Goal: Complete application form

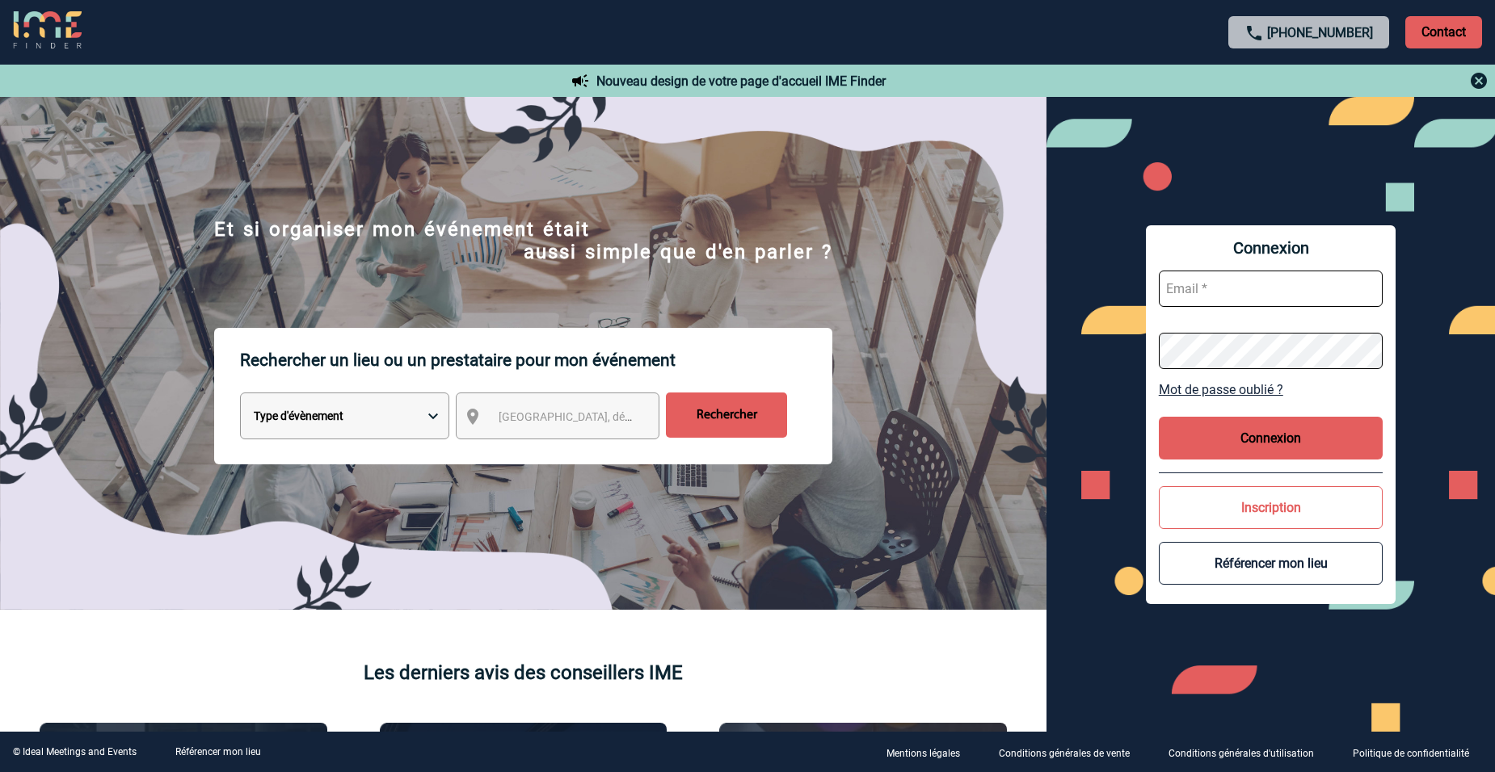
type input "marie.zamora@3ds.com"
click at [1265, 423] on button "Connexion" at bounding box center [1271, 438] width 225 height 43
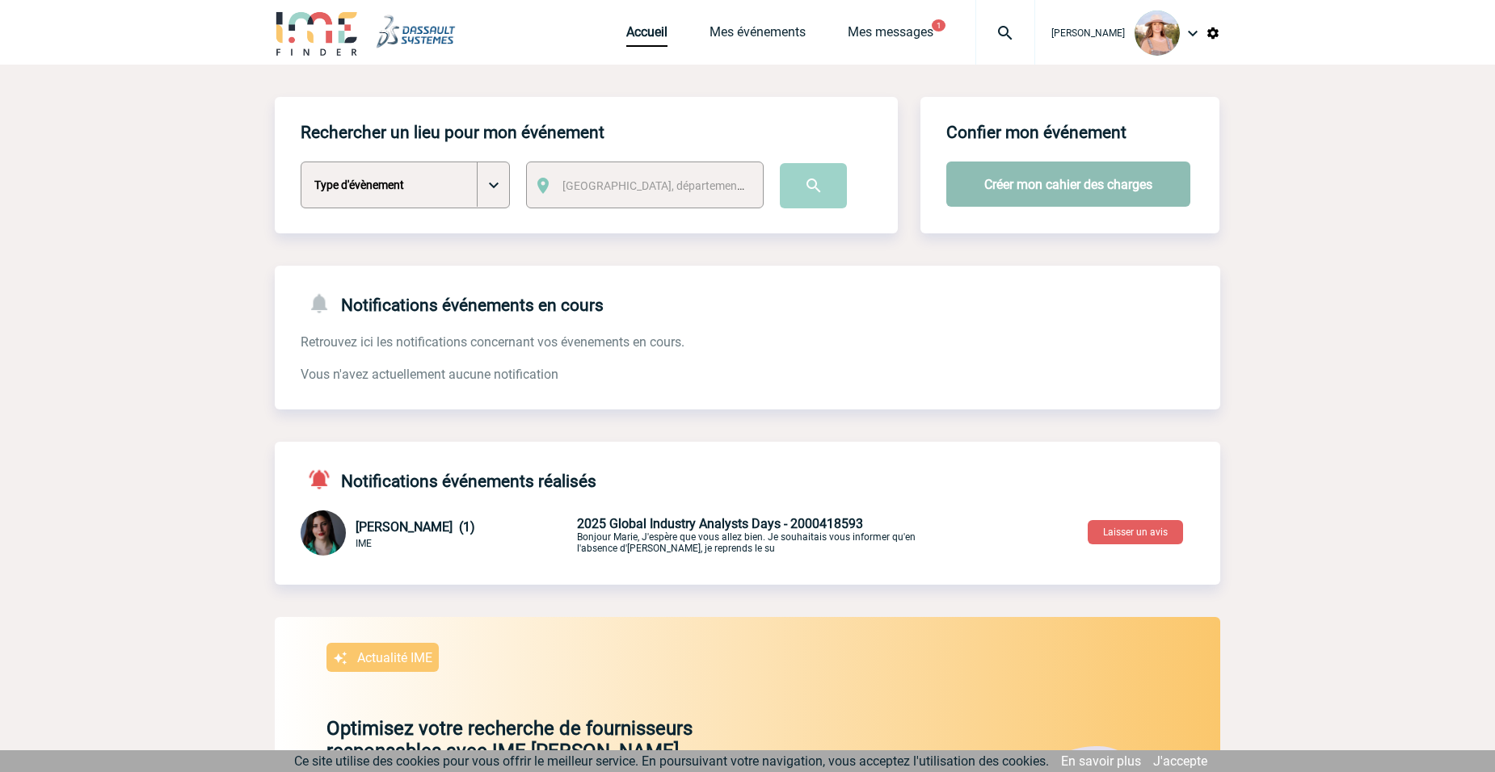
click at [1096, 184] on button "Créer mon cahier des charges" at bounding box center [1068, 184] width 244 height 45
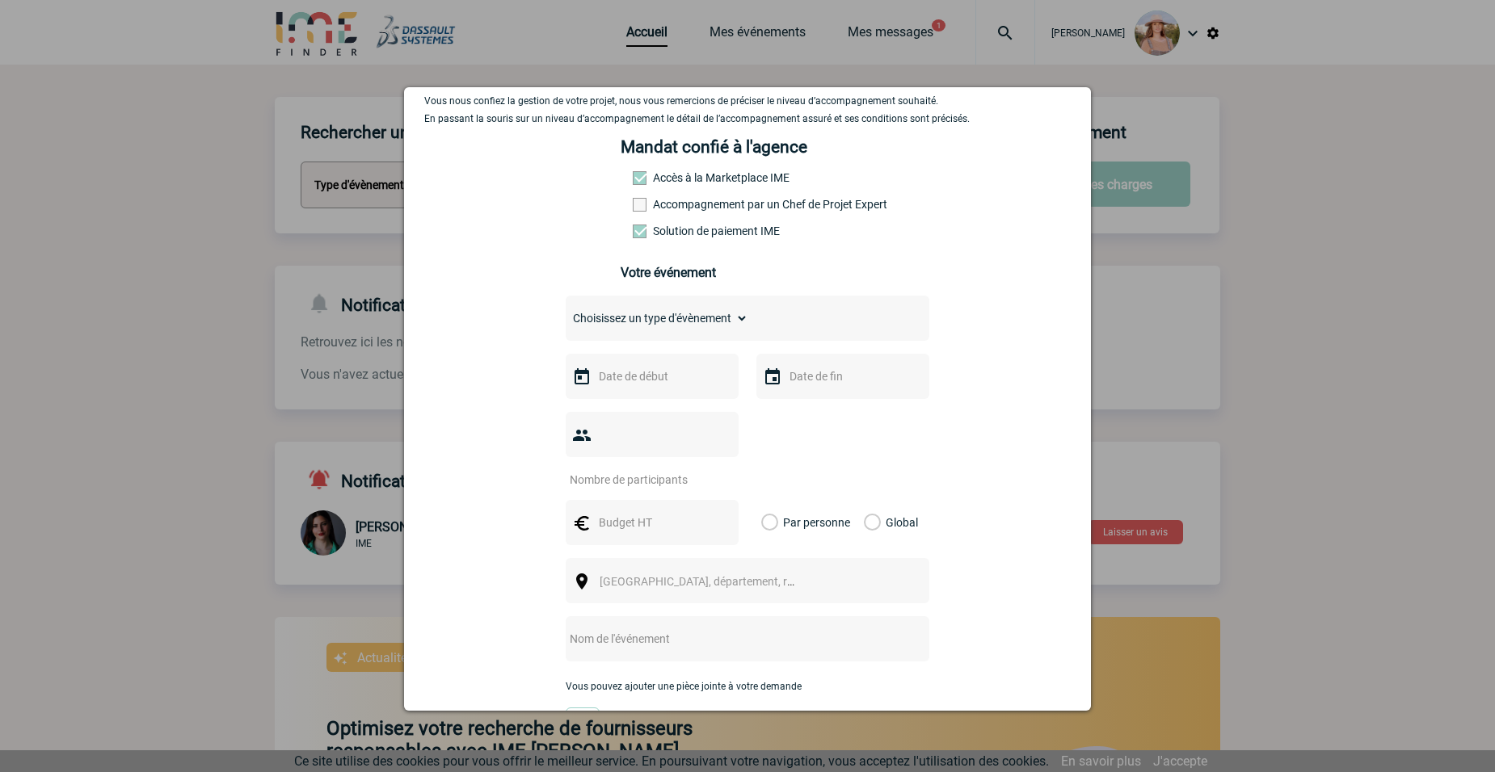
scroll to position [81, 0]
click at [722, 319] on select "Choisissez un type d'évènement Séminaire avec nuitée Séminaire sans nuitée Repa…" at bounding box center [657, 317] width 183 height 23
select select "3"
click at [566, 310] on select "Choisissez un type d'évènement Séminaire avec nuitée Séminaire sans nuitée Repa…" at bounding box center [657, 317] width 183 height 23
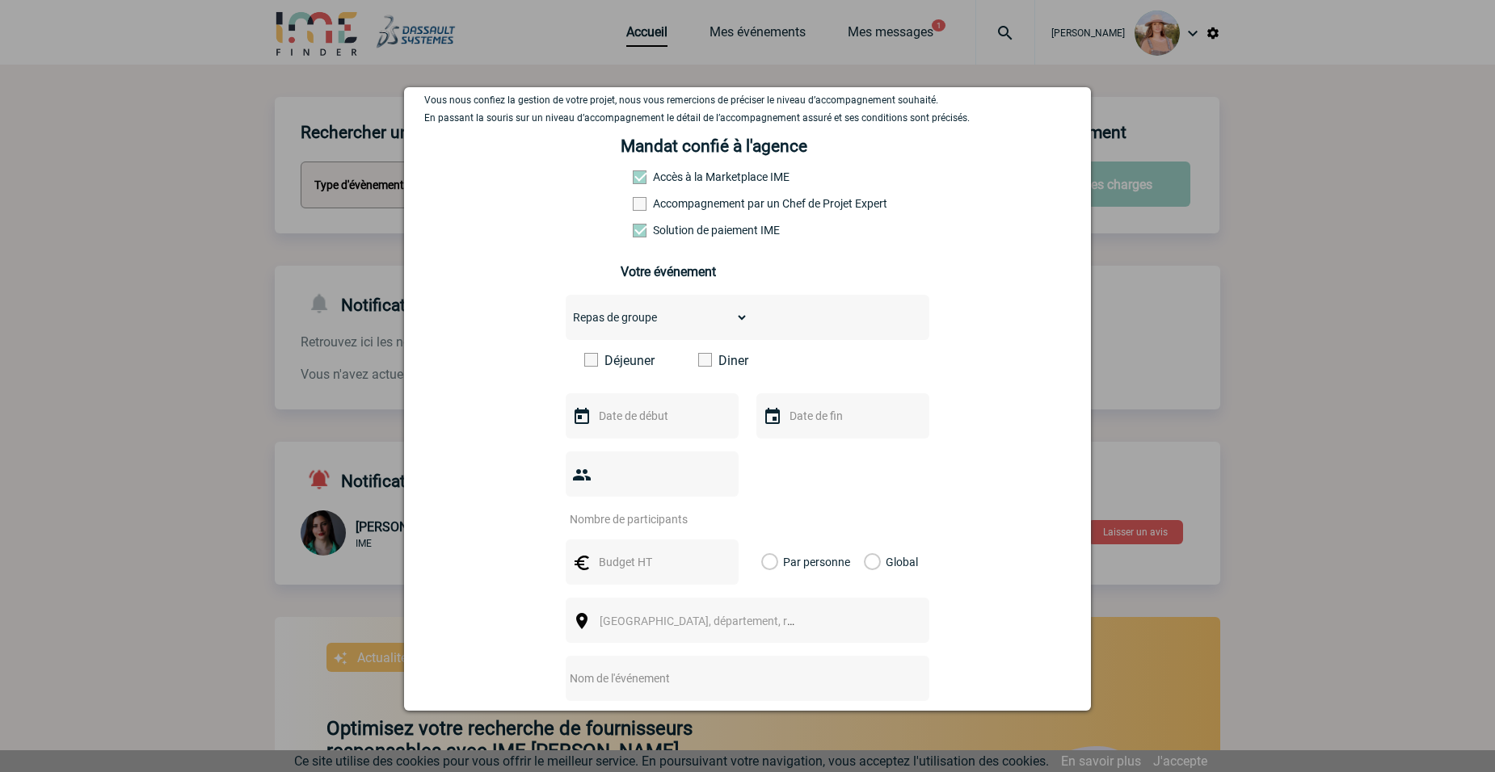
click at [723, 360] on label "Diner" at bounding box center [744, 360] width 93 height 15
click at [0, 0] on input "Diner" at bounding box center [0, 0] width 0 height 0
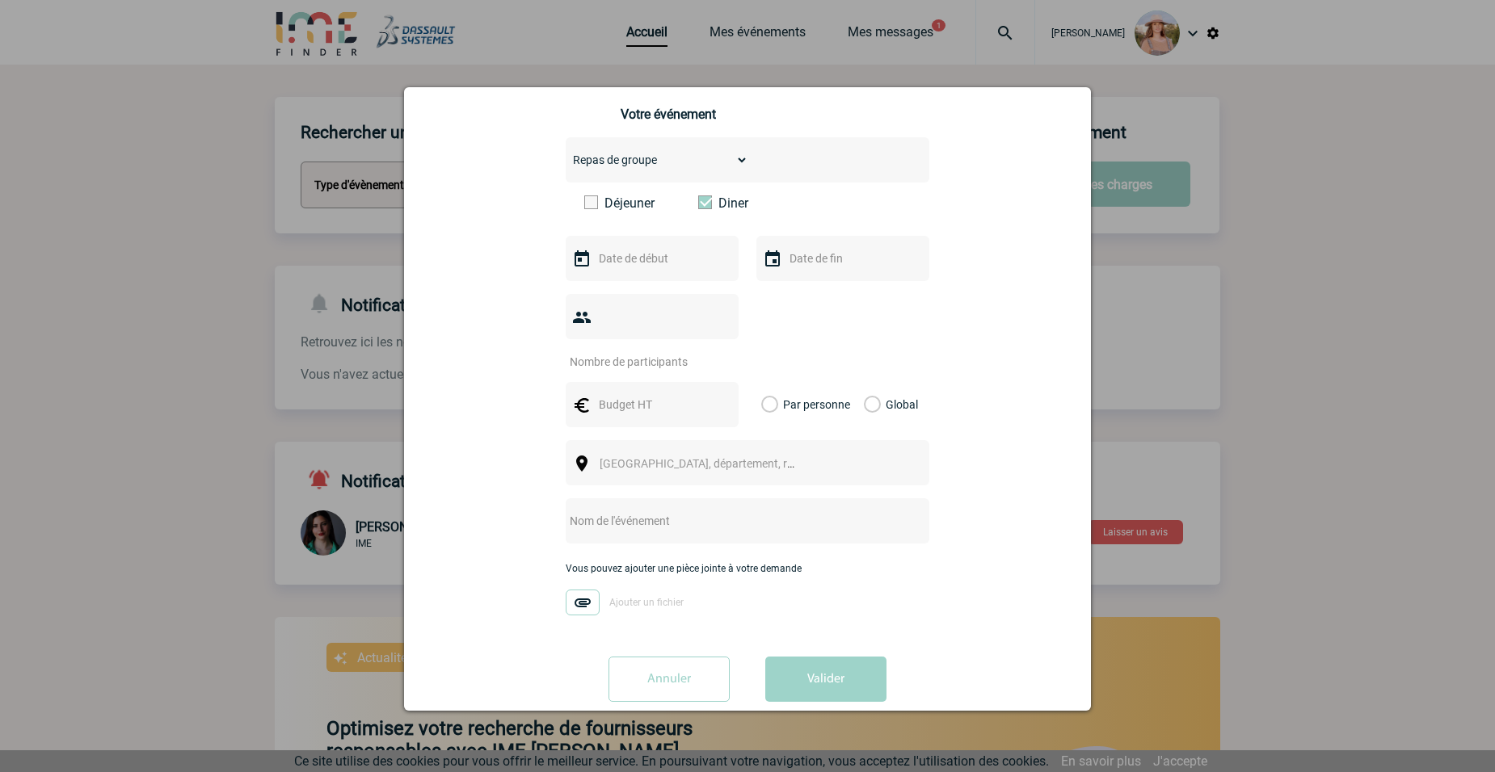
scroll to position [240, 0]
click at [656, 350] on input "number" at bounding box center [642, 360] width 152 height 21
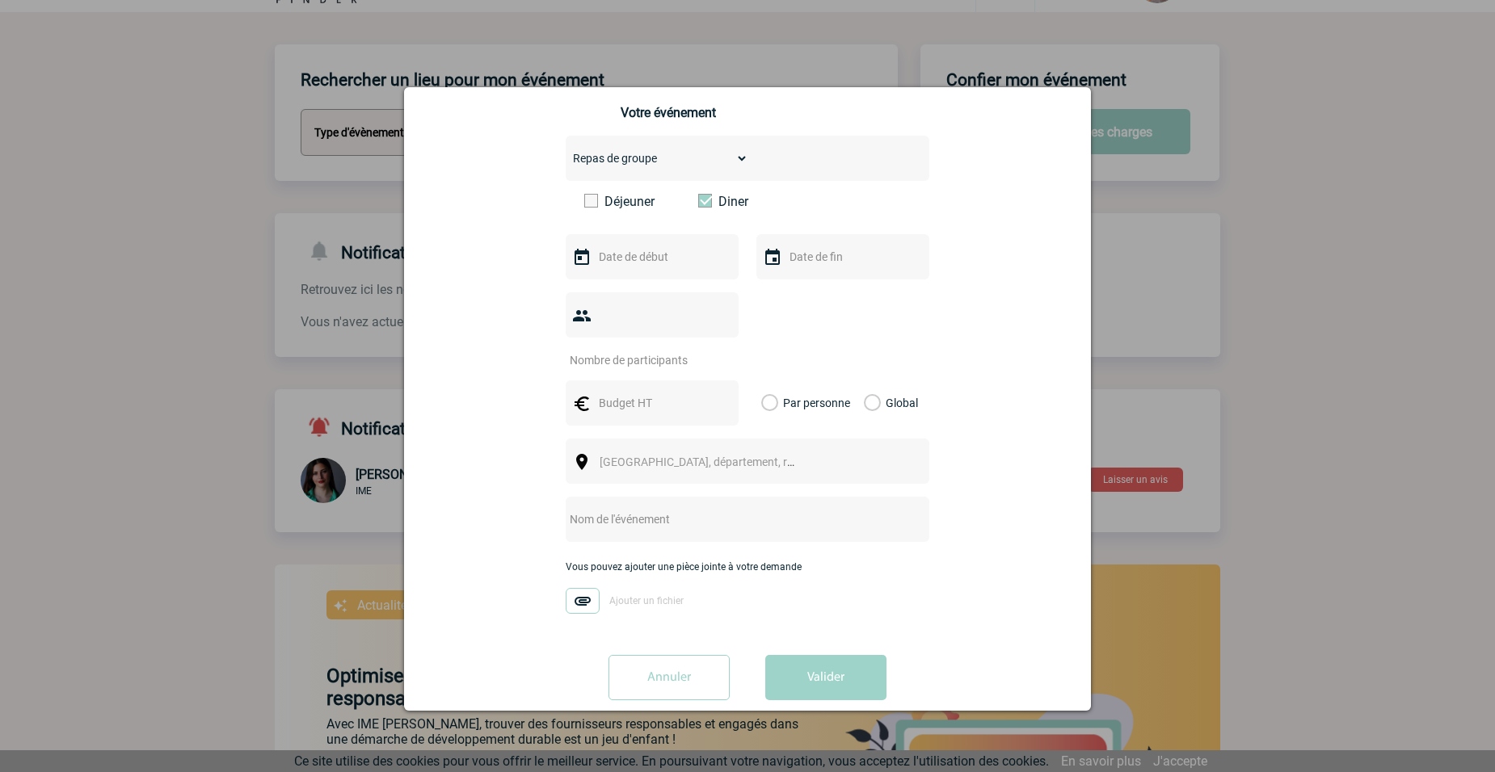
scroll to position [81, 0]
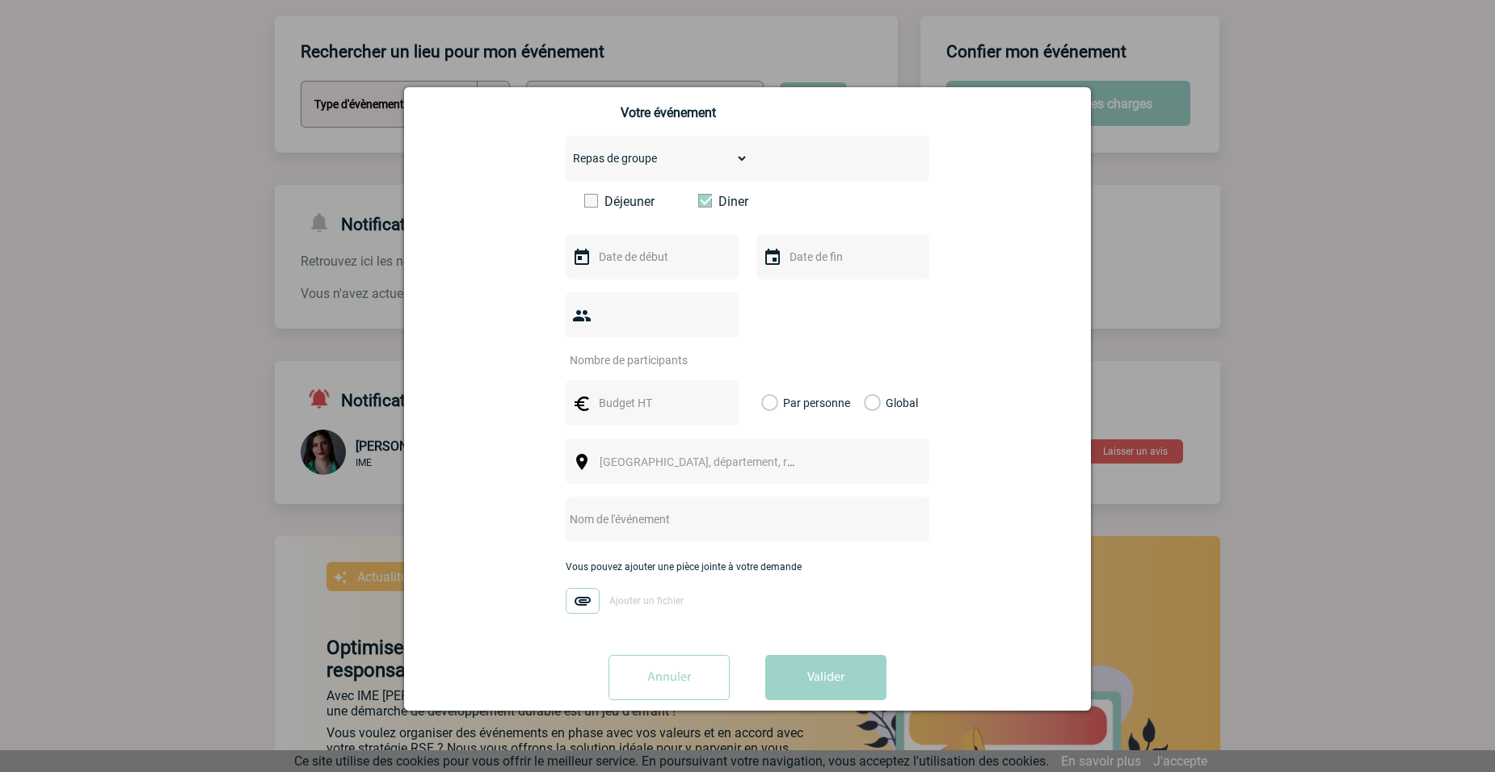
click at [684, 509] on input "text" at bounding box center [726, 519] width 321 height 21
click at [958, 512] on div "Vous nous confiez la gestion de votre projet, nous vous remercions de préciser …" at bounding box center [747, 323] width 646 height 777
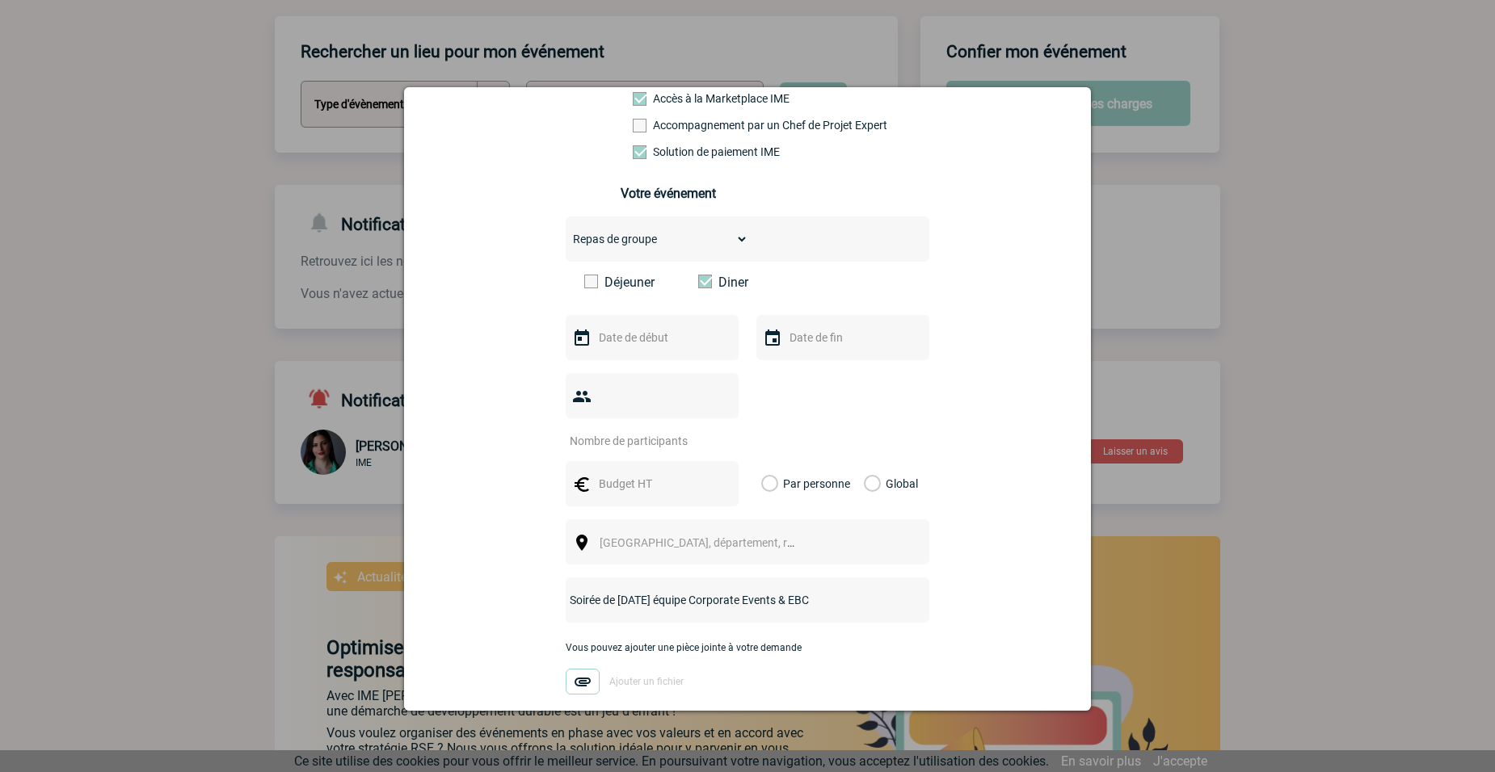
drag, startPoint x: 804, startPoint y: 568, endPoint x: 677, endPoint y: 570, distance: 126.9
click at [679, 590] on input "Soirée de Noël équipe Corporate Events & EBC" at bounding box center [726, 600] width 321 height 21
type input "Soirée de Noël équipe SPARK Paris"
click at [668, 338] on input "text" at bounding box center [651, 337] width 112 height 21
click at [797, 371] on span "Suivant" at bounding box center [798, 370] width 13 height 13
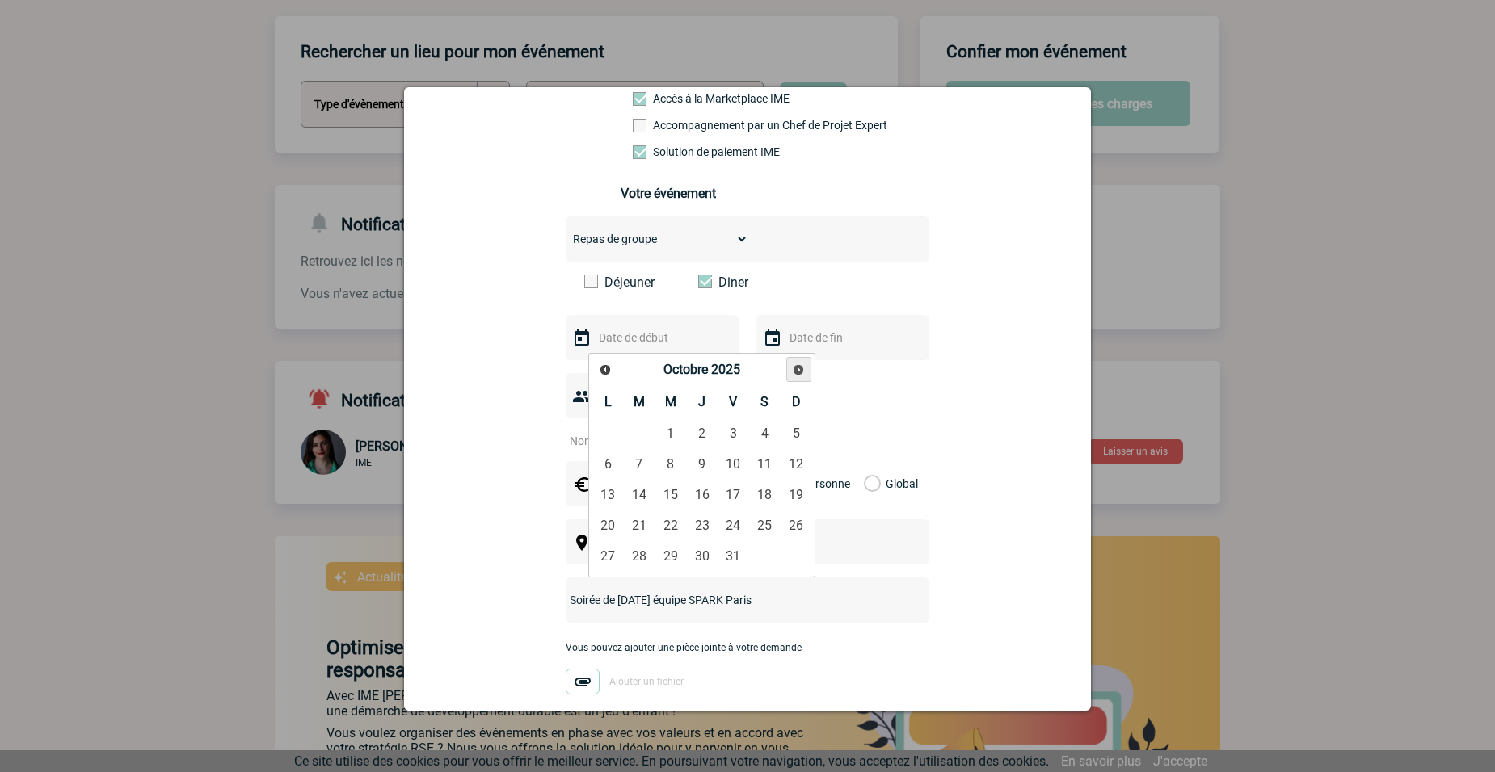
click at [797, 371] on span "Suivant" at bounding box center [798, 370] width 13 height 13
click at [617, 463] on link "8" at bounding box center [608, 464] width 30 height 29
type input "08-12-2025"
drag, startPoint x: 850, startPoint y: 340, endPoint x: 844, endPoint y: 347, distance: 9.2
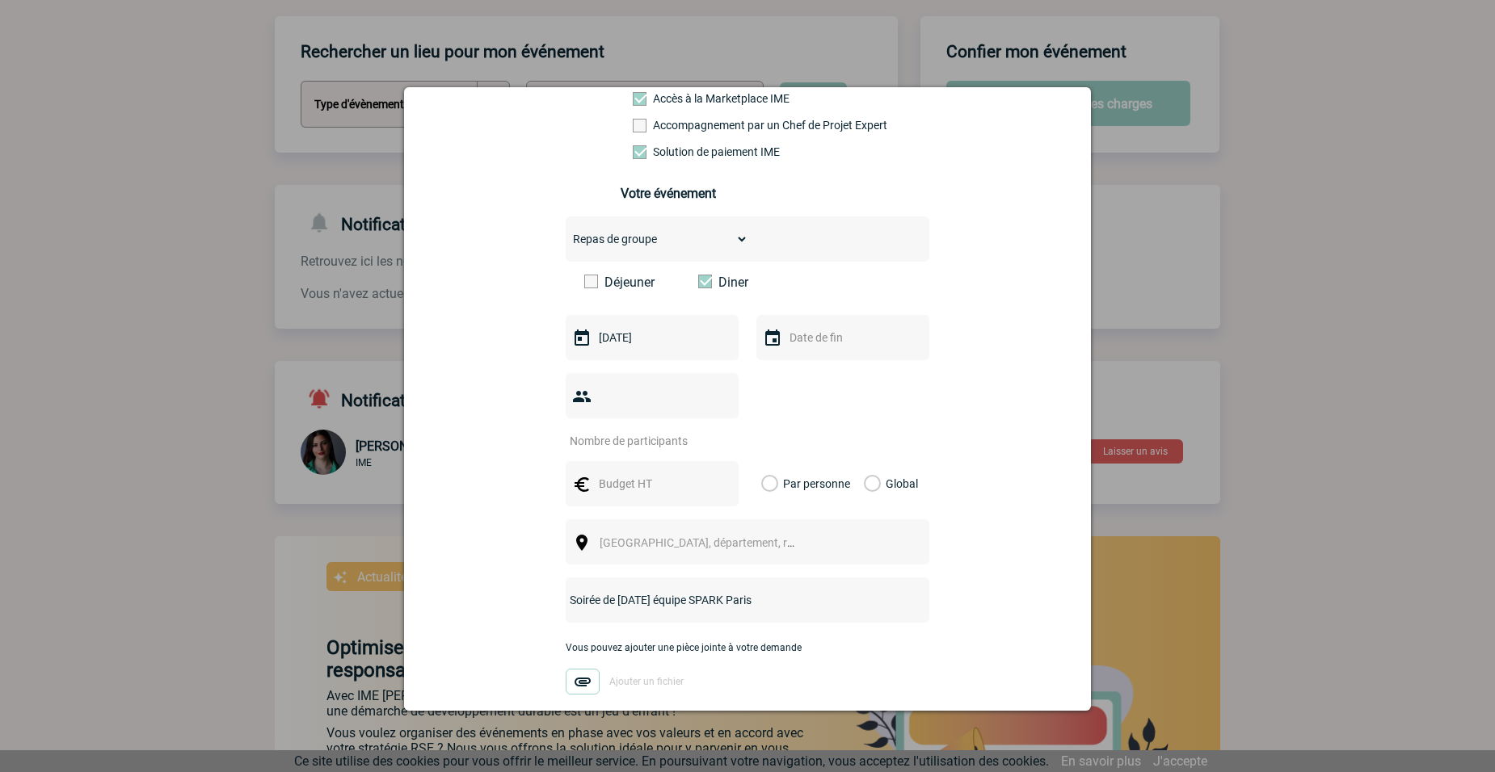
click at [850, 340] on input "text" at bounding box center [841, 337] width 112 height 21
click at [827, 465] on link "9" at bounding box center [830, 464] width 30 height 29
type input "09-12-2025"
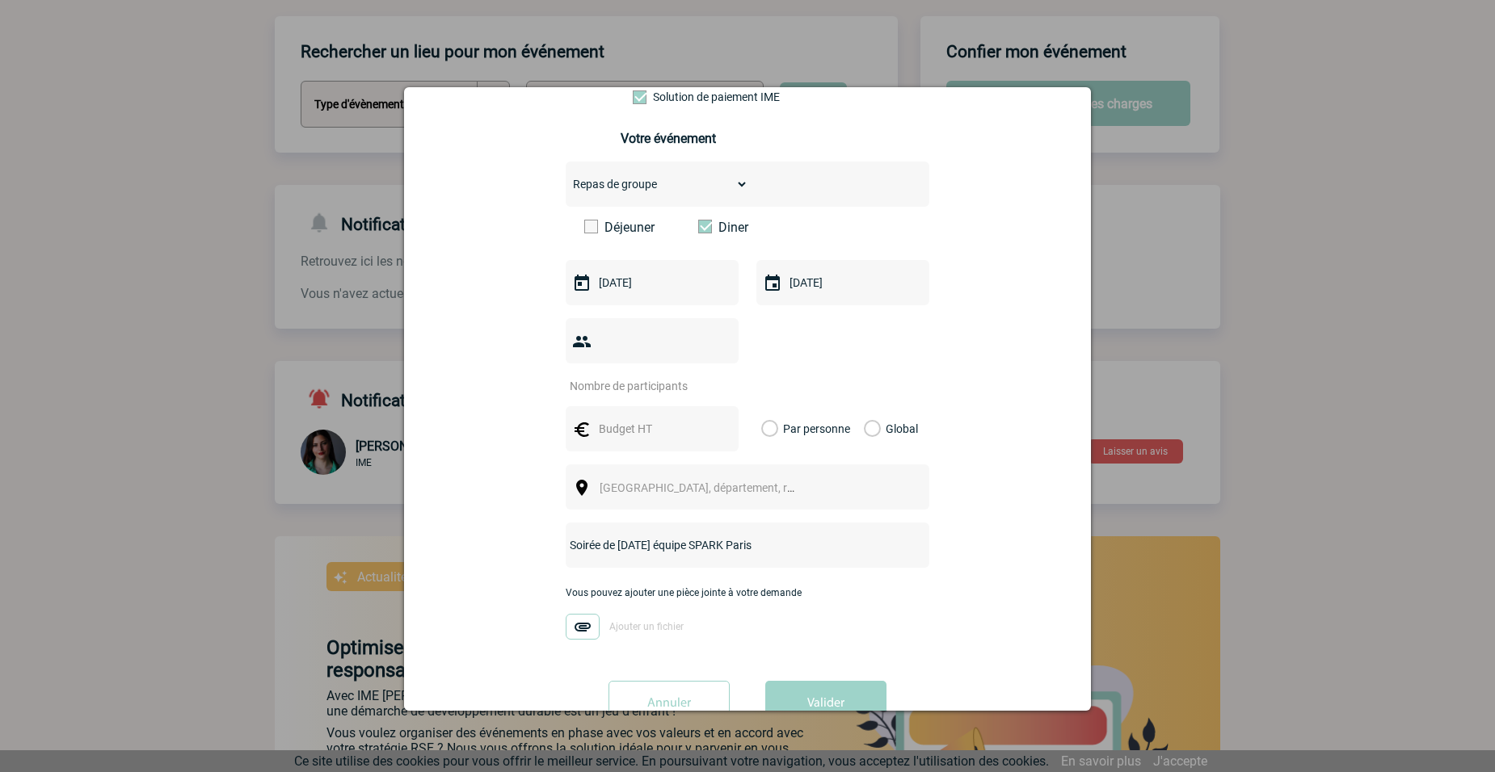
scroll to position [240, 0]
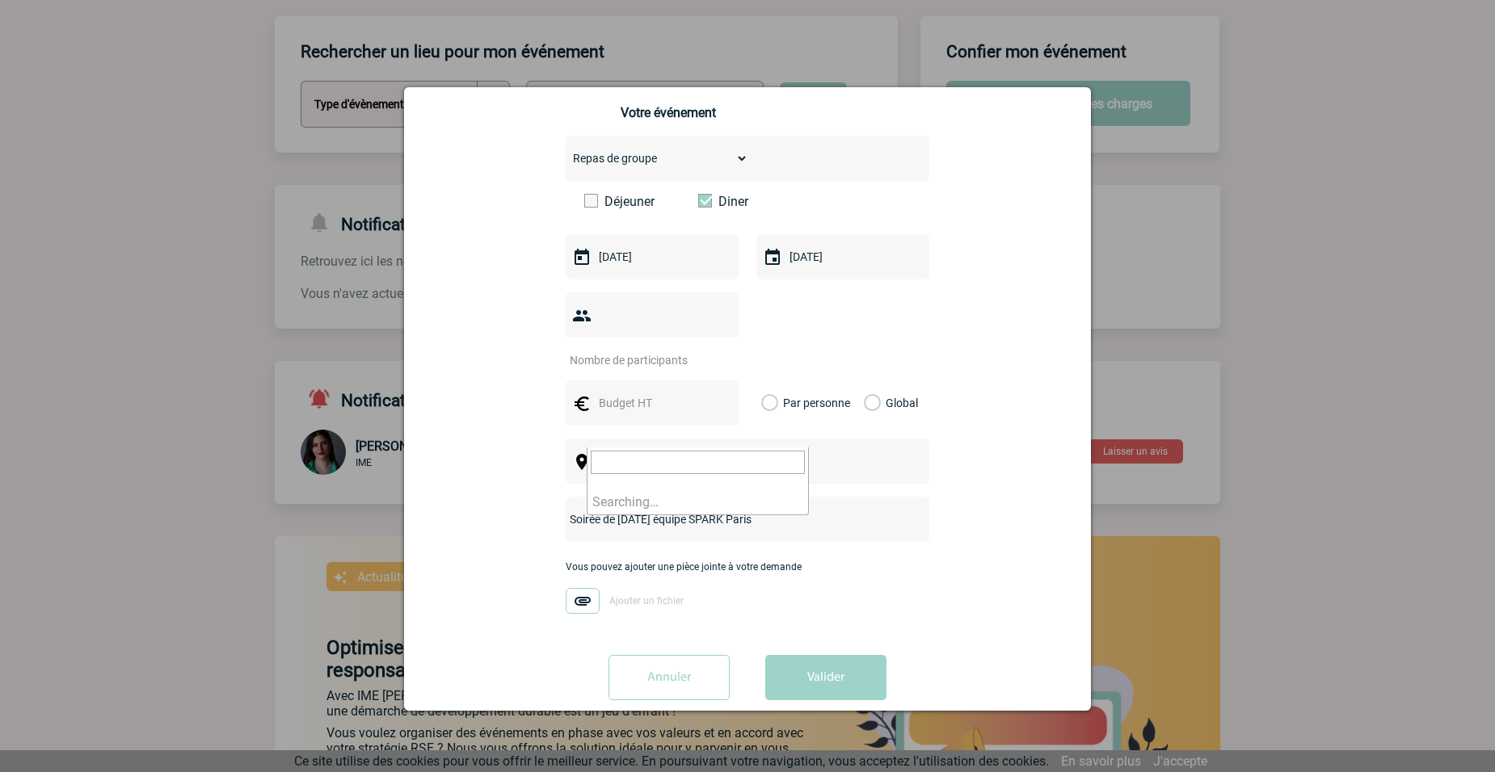
click at [713, 456] on span "Ville, département, région..." at bounding box center [712, 462] width 225 height 13
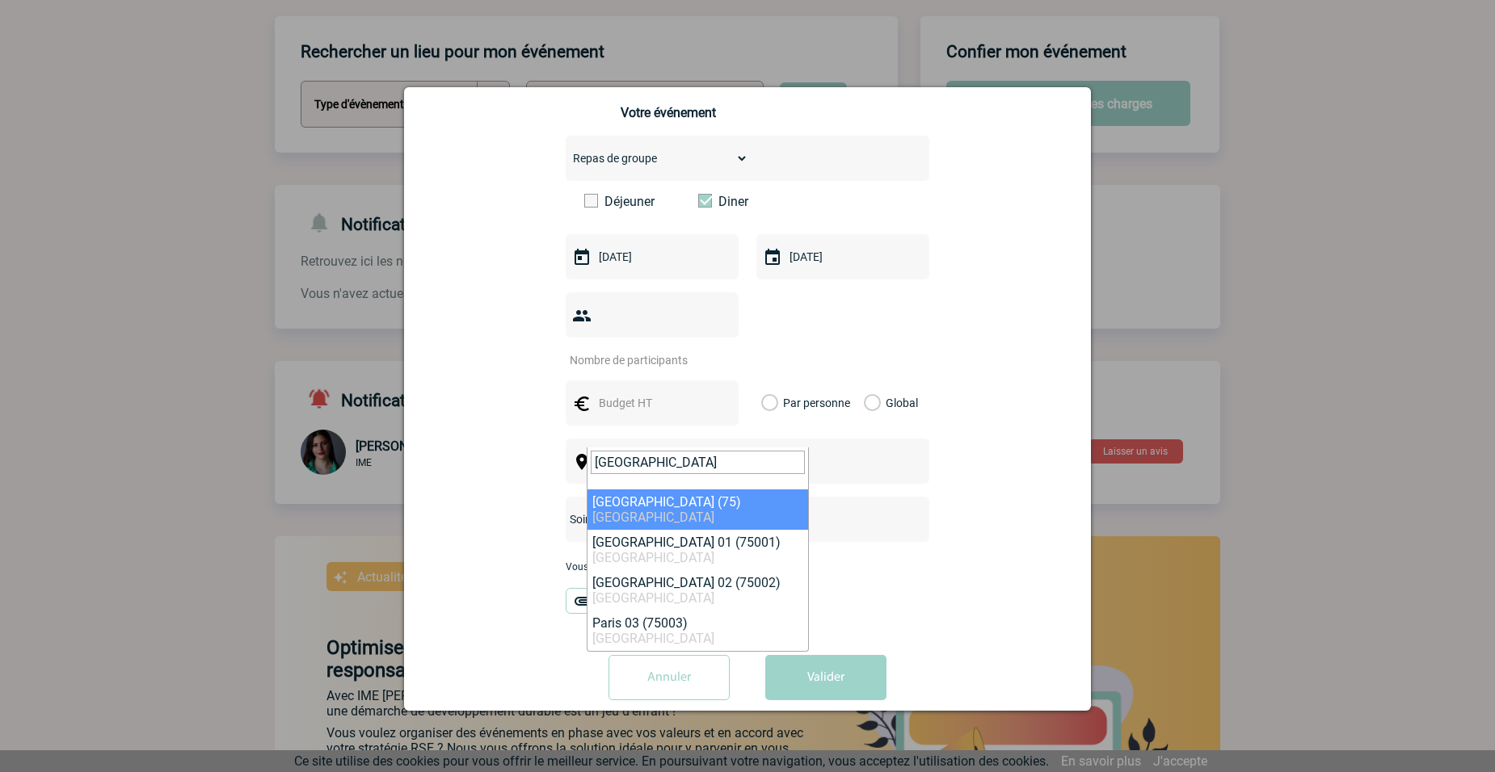
type input "paris"
select select "3"
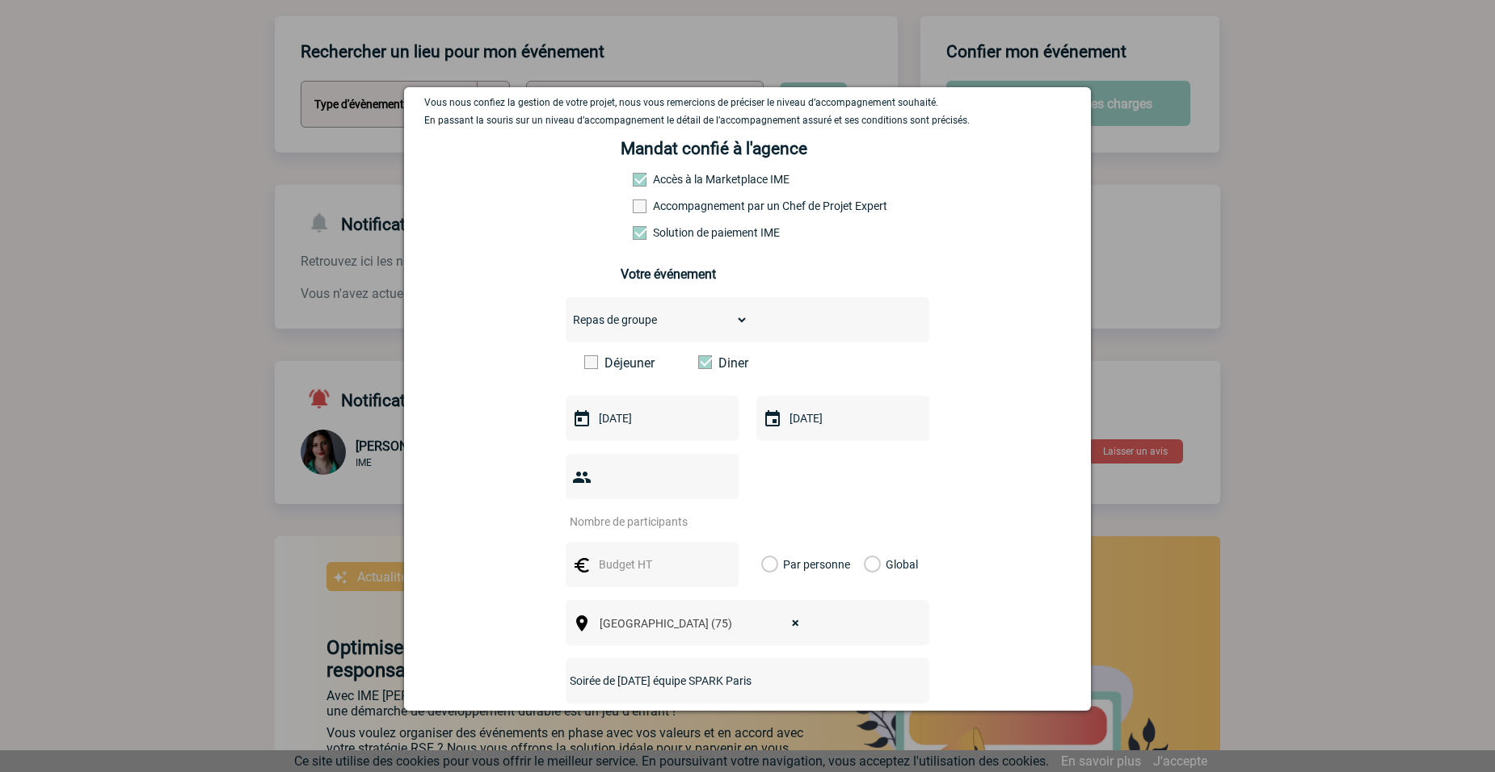
scroll to position [0, 0]
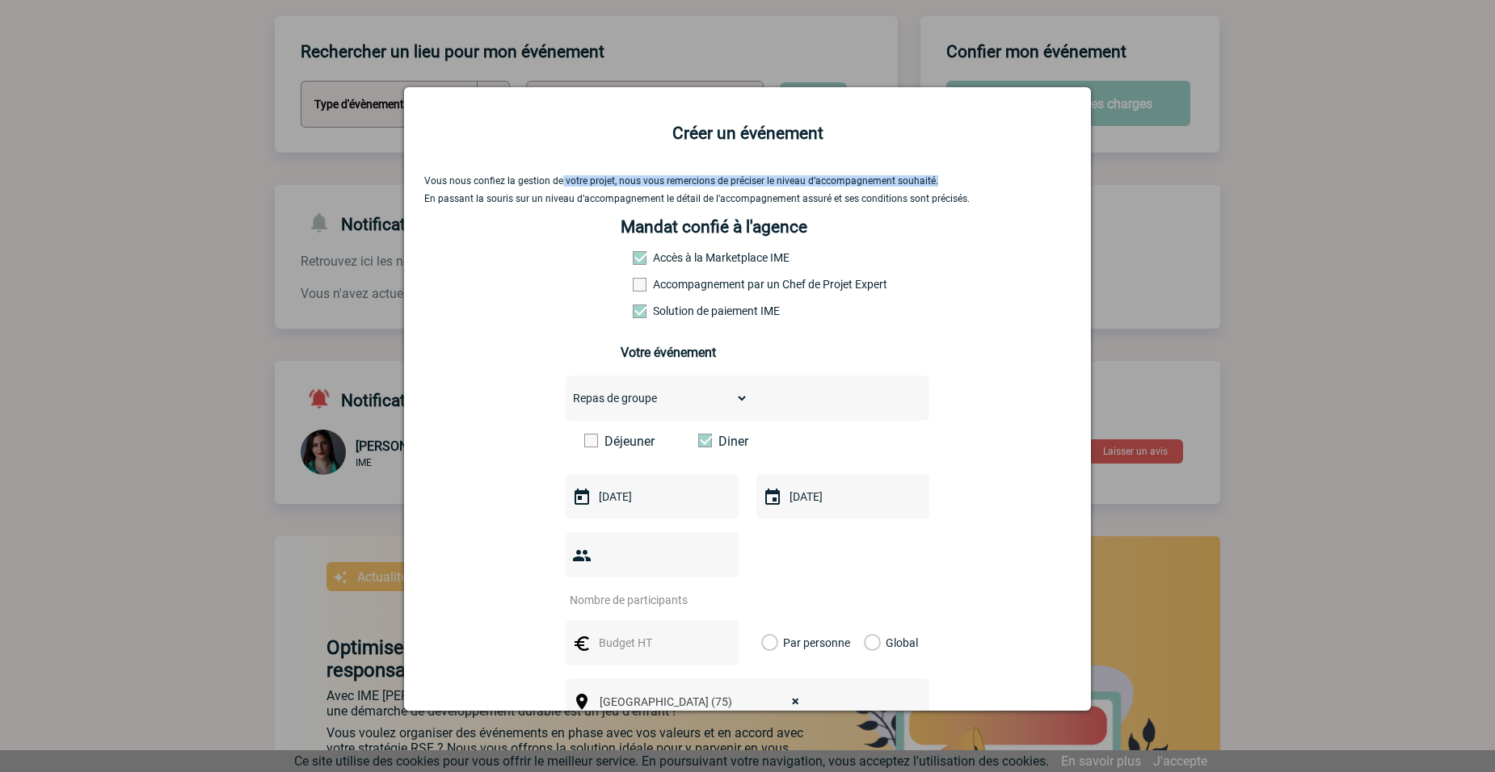
drag, startPoint x: 562, startPoint y: 183, endPoint x: 952, endPoint y: 184, distance: 390.3
click at [952, 184] on p "Vous nous confiez la gestion de votre projet, nous vous remercions de préciser …" at bounding box center [747, 180] width 646 height 11
click at [471, 186] on p "Vous nous confiez la gestion de votre projet, nous vous remercions de préciser …" at bounding box center [747, 180] width 646 height 11
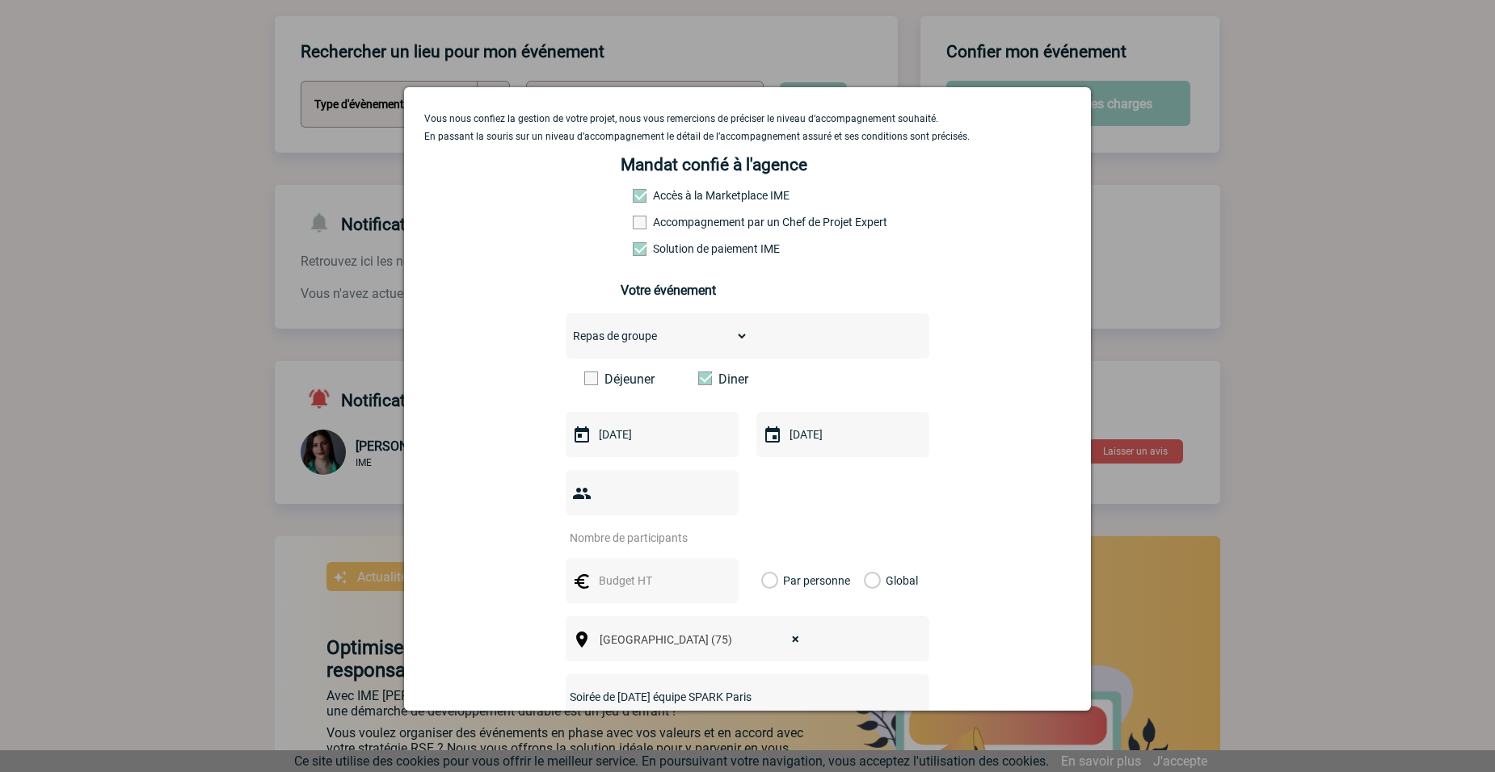
scroll to position [81, 0]
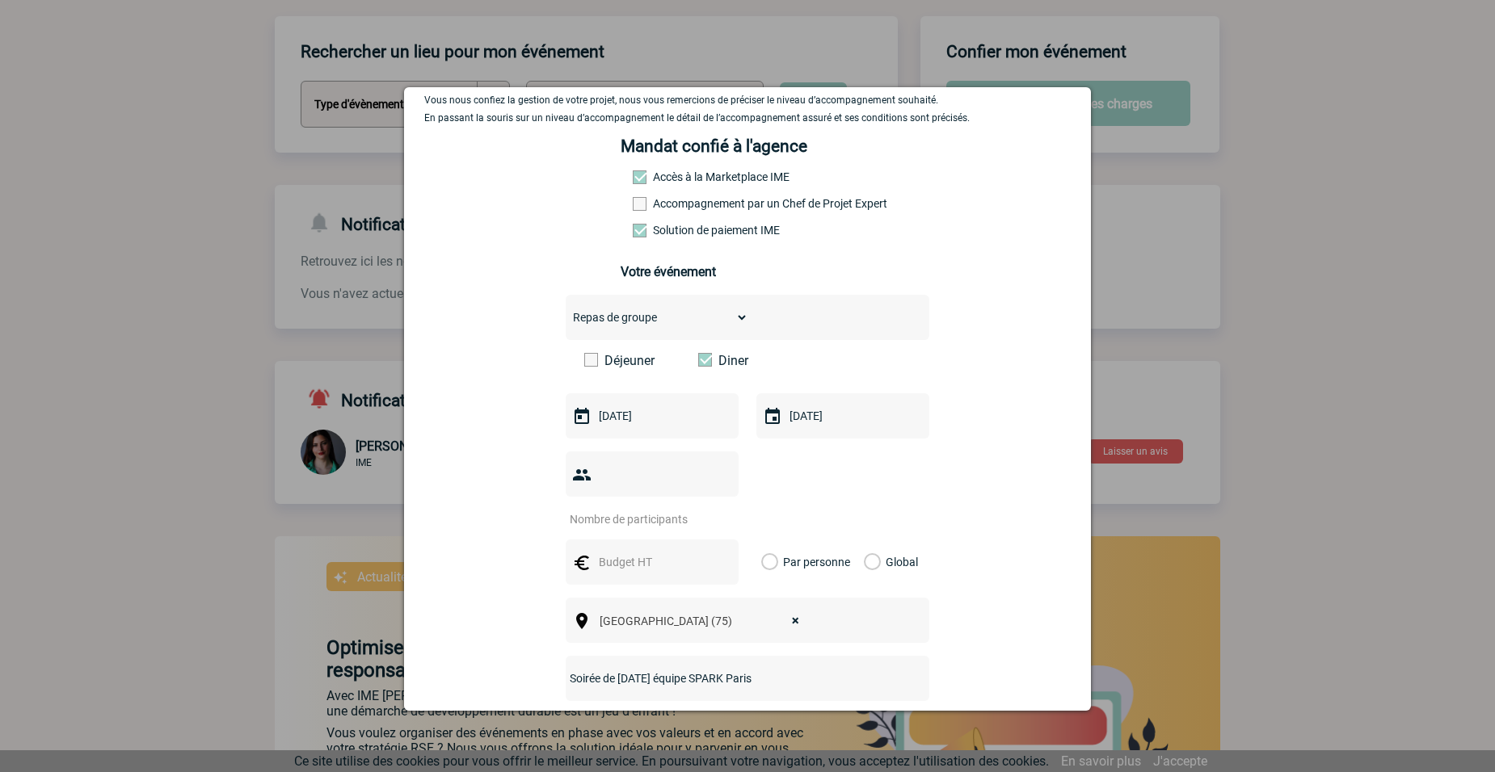
click at [629, 509] on input "number" at bounding box center [642, 519] width 152 height 21
type input "100"
click at [490, 495] on div "Vous nous confiez la gestion de votre projet, nous vous remercions de préciser …" at bounding box center [747, 483] width 646 height 777
click at [779, 540] on label "Par personne" at bounding box center [770, 562] width 18 height 45
click at [0, 0] on input "Par personne" at bounding box center [0, 0] width 0 height 0
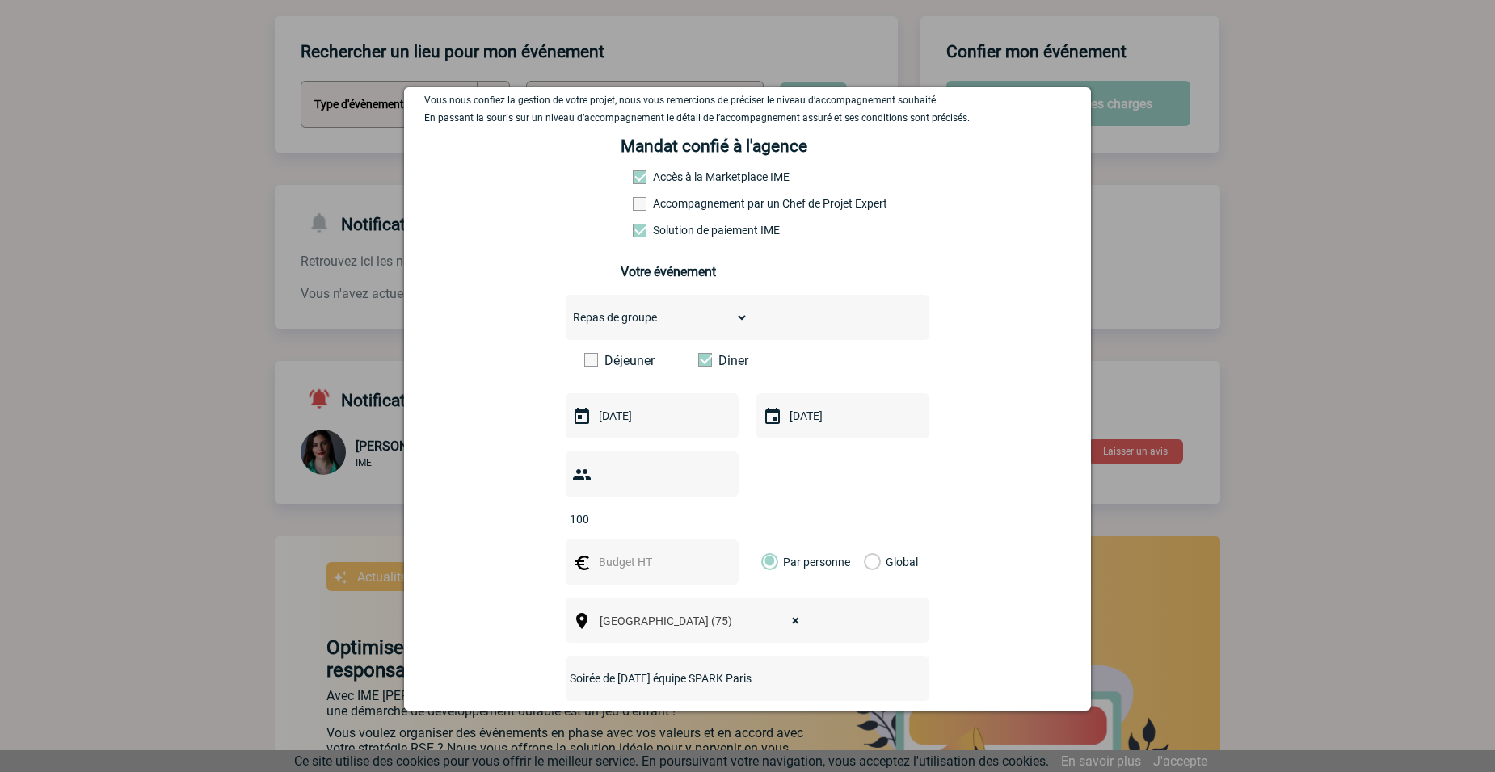
click at [655, 552] on input "text" at bounding box center [651, 562] width 112 height 21
type input "60"
click at [485, 514] on div "Vous nous confiez la gestion de votre projet, nous vous remercions de préciser …" at bounding box center [747, 483] width 646 height 777
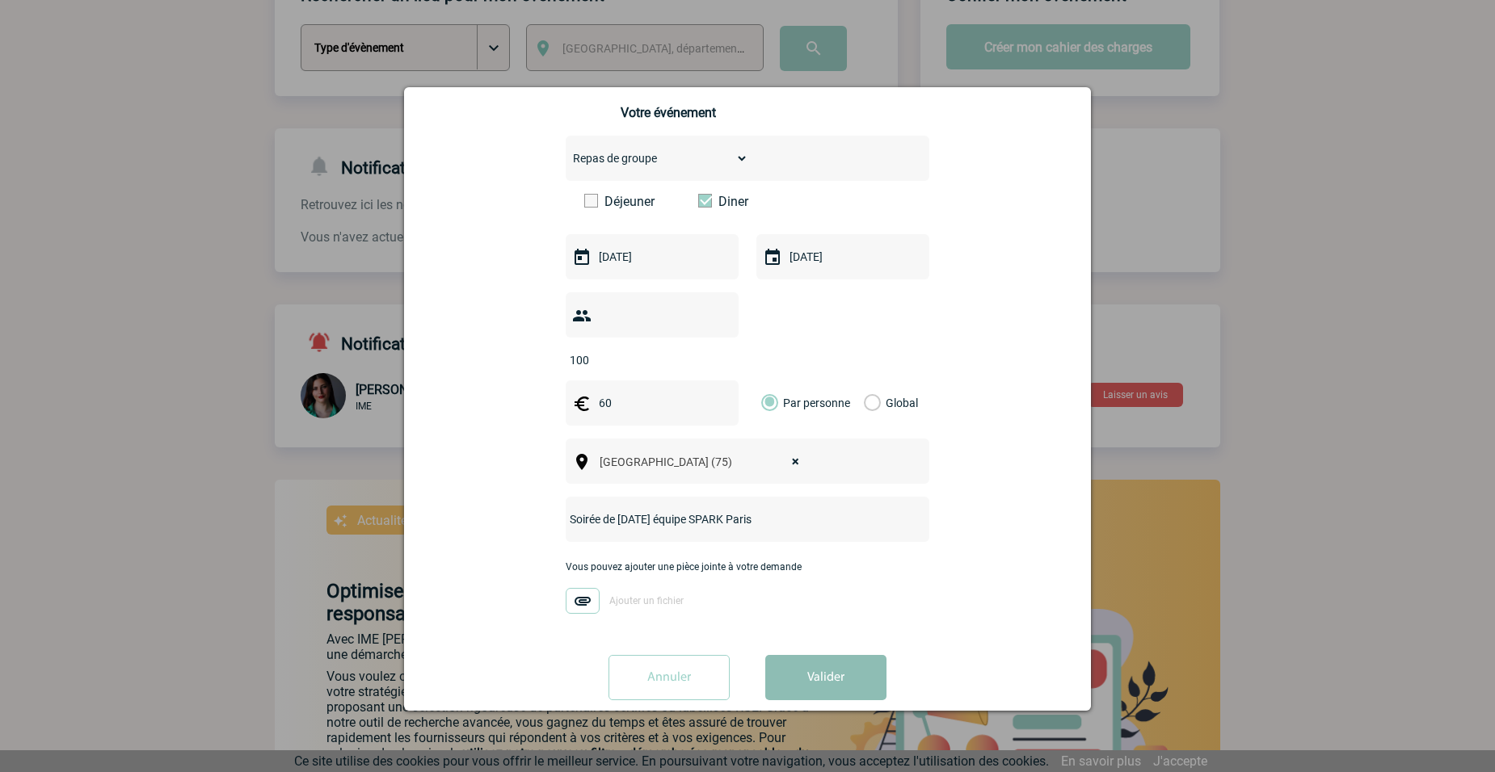
scroll to position [162, 0]
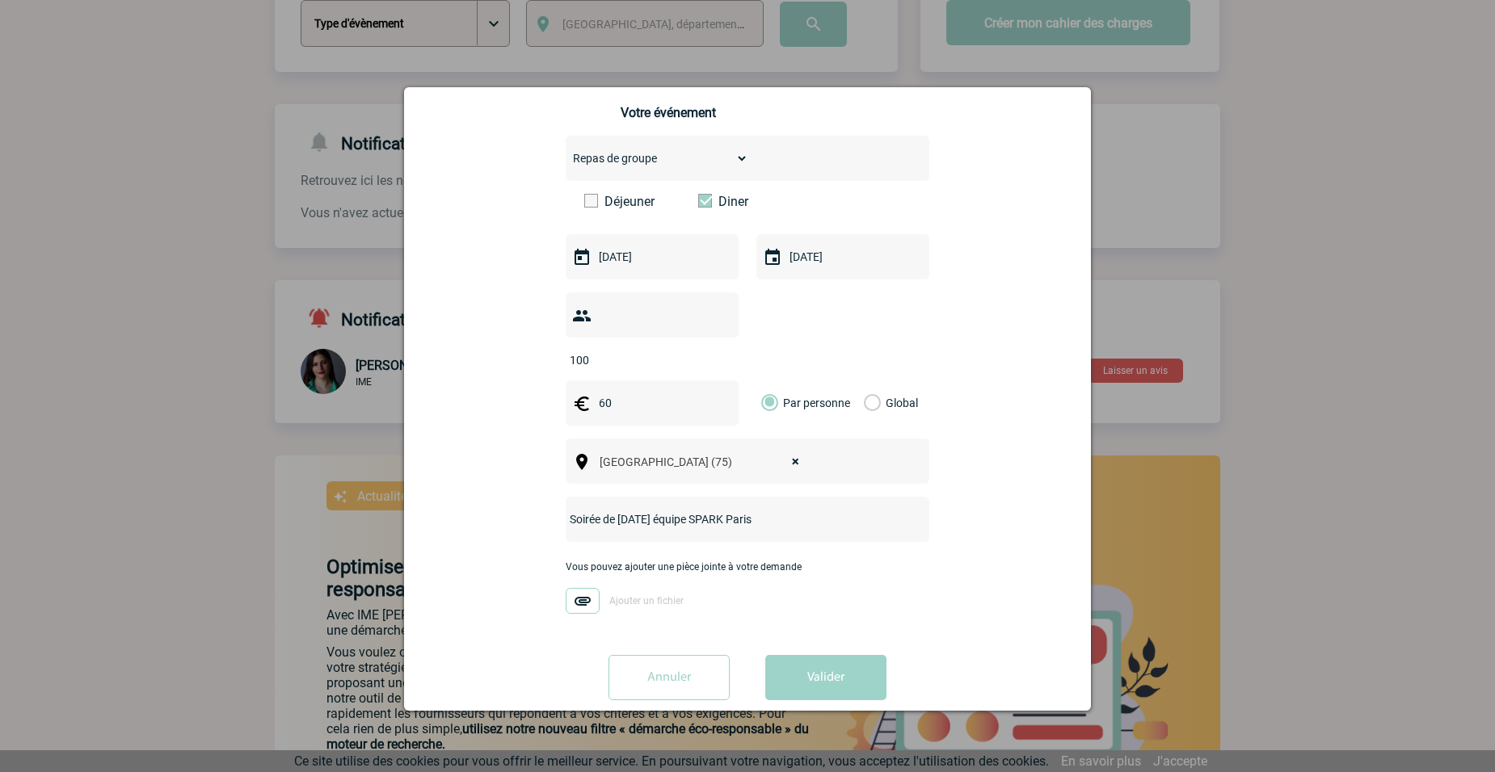
drag, startPoint x: 596, startPoint y: 494, endPoint x: 520, endPoint y: 495, distance: 76.0
click at [520, 495] on div "Vous nous confiez la gestion de votre projet, nous vous remercions de préciser …" at bounding box center [747, 323] width 646 height 777
type input "Dîner de [DATE] équipe SPARK Paris"
click at [953, 552] on div "Vous nous confiez la gestion de votre projet, nous vous remercions de préciser …" at bounding box center [747, 323] width 646 height 777
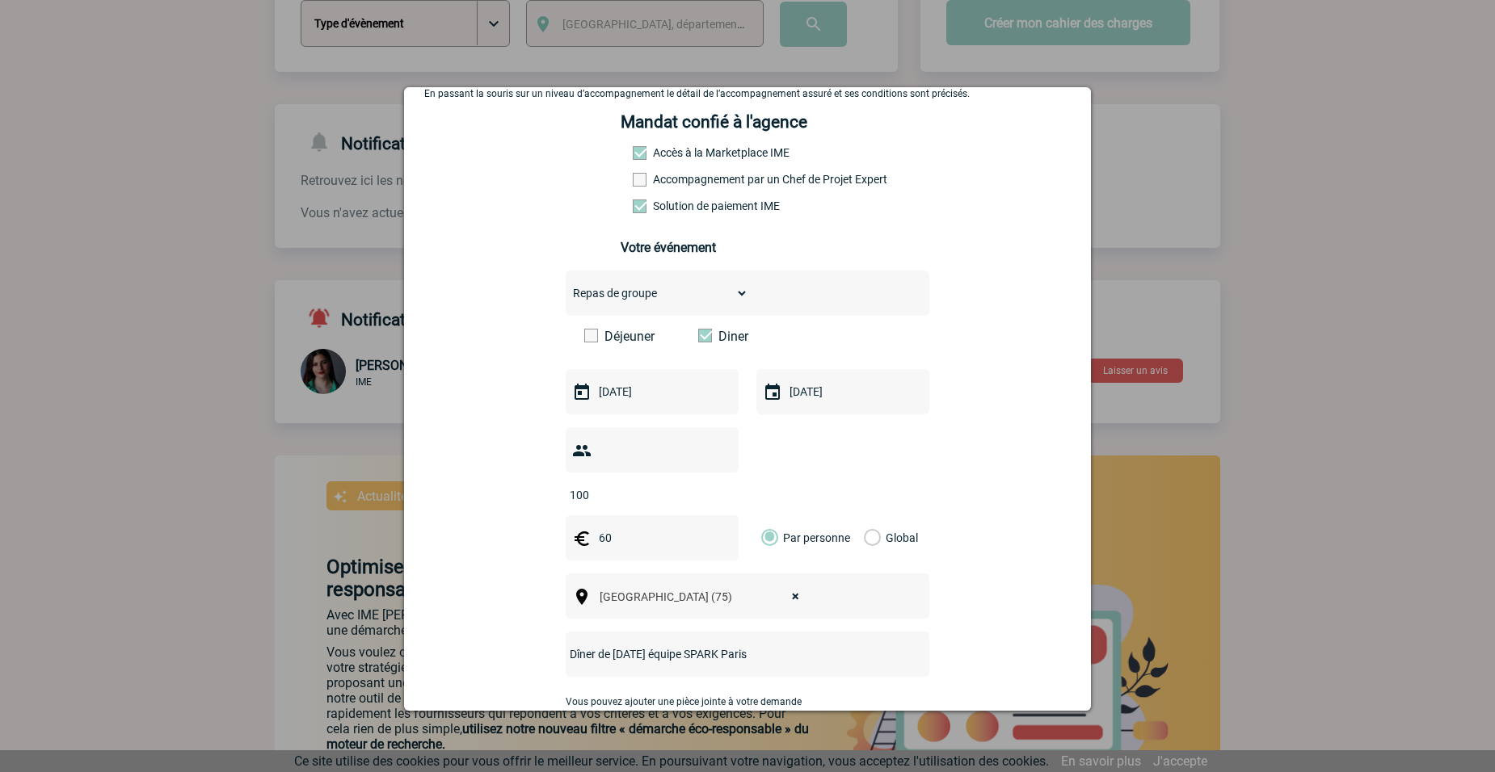
scroll to position [240, 0]
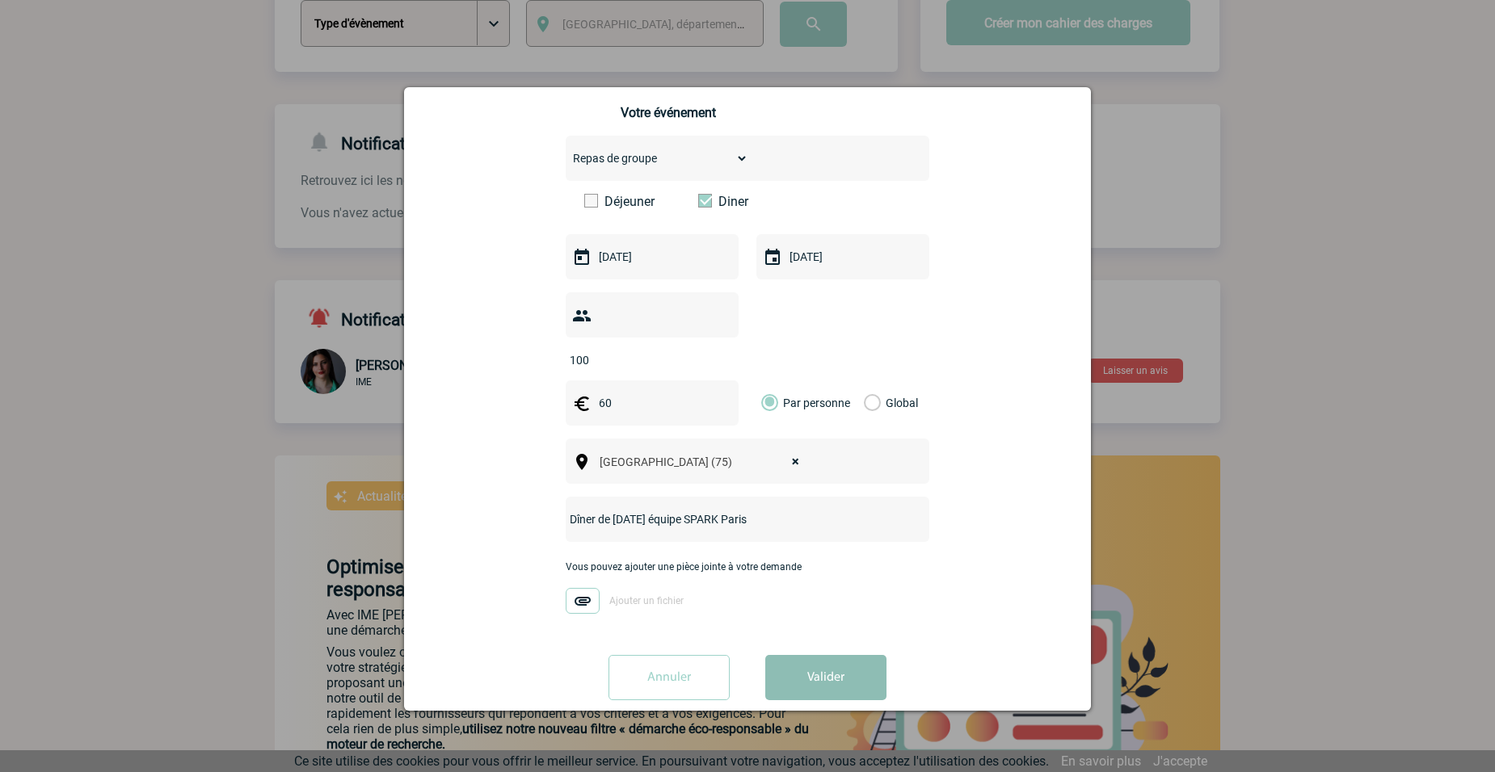
click at [844, 659] on button "Valider" at bounding box center [825, 677] width 121 height 45
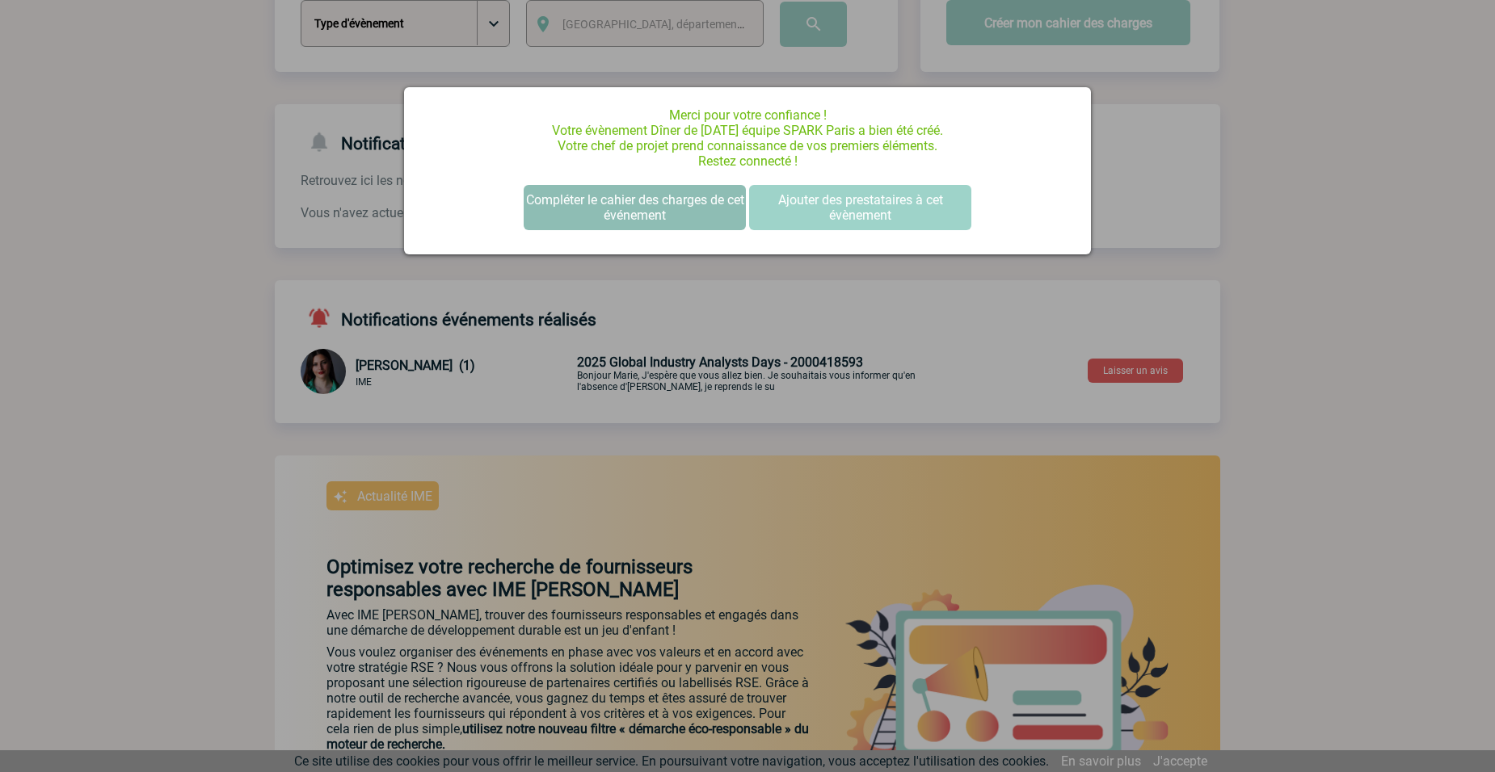
click at [652, 207] on button "Compléter le cahier des charges de cet événement" at bounding box center [635, 207] width 222 height 45
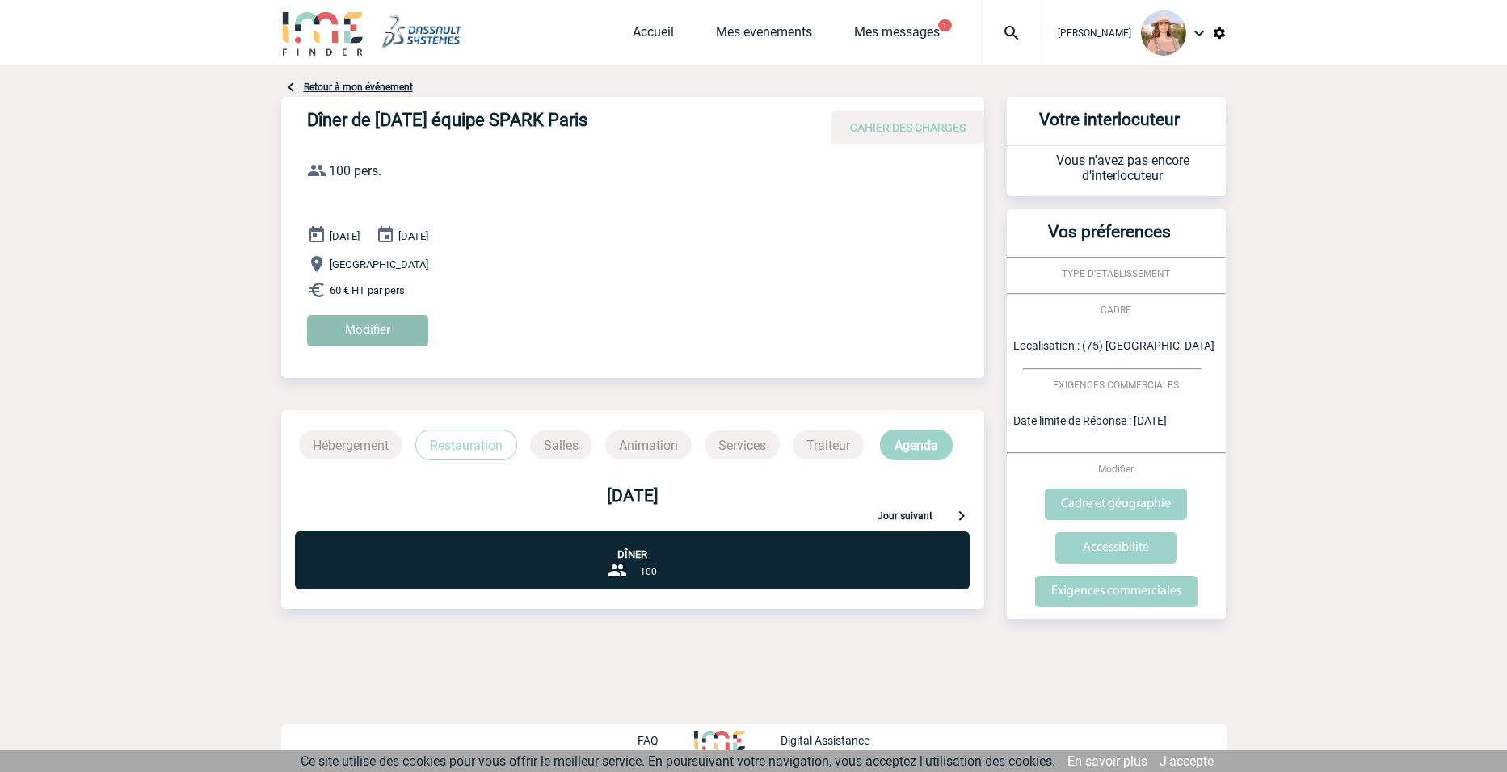
click at [340, 332] on input "Modifier" at bounding box center [367, 331] width 121 height 32
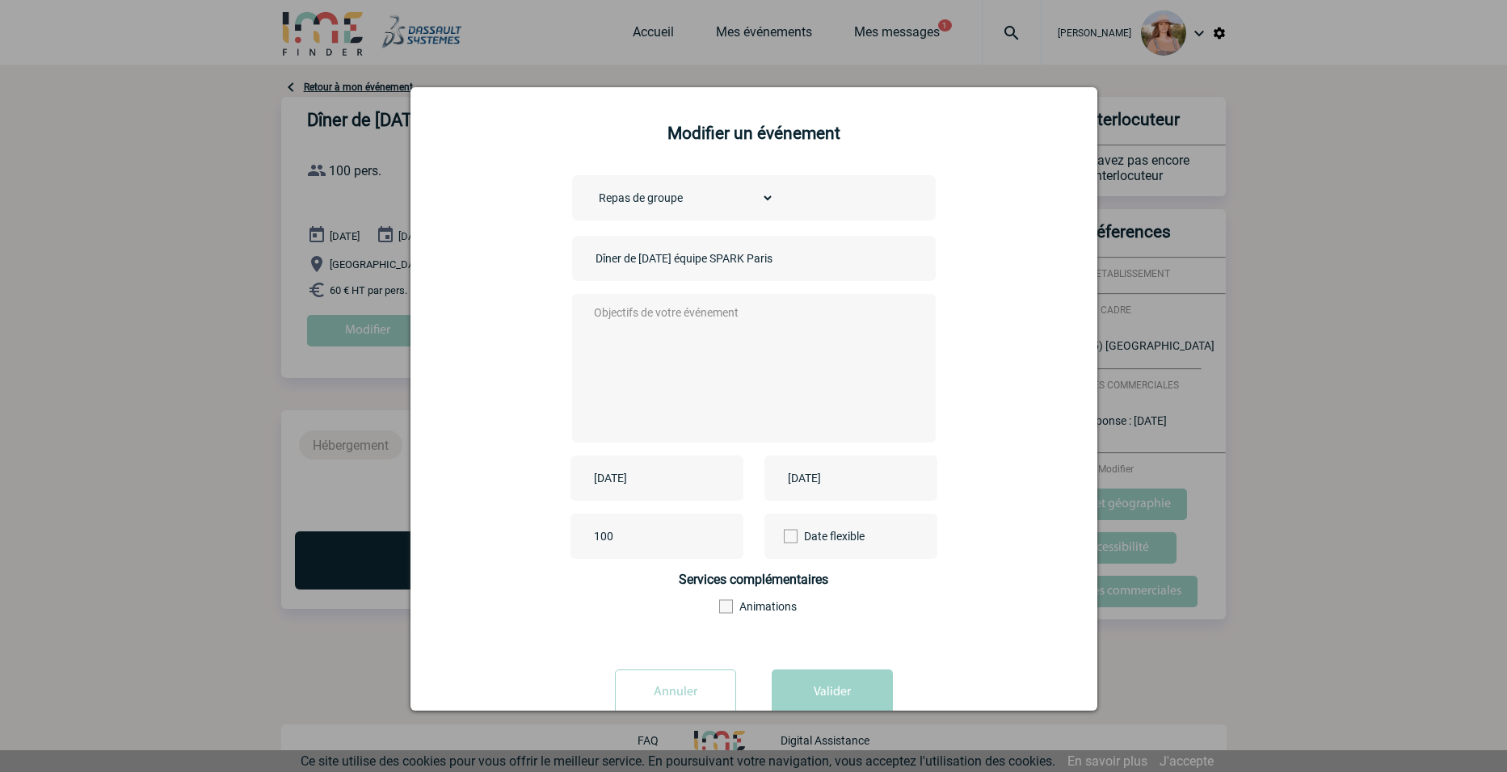
click at [760, 368] on textarea at bounding box center [749, 366] width 319 height 129
click at [590, 339] on textarea "* Se retrouver pour passer un moment en équipe à l'extérieur du [GEOGRAPHIC_DAT…" at bounding box center [749, 366] width 319 height 129
click at [716, 343] on textarea "* Se retrouver pour passer un moment en équipe à l'extérieur du Campus de Véliz…" at bounding box center [749, 366] width 319 height 129
click at [799, 331] on textarea "* Se retrouver pour passer un moment en équipe à l'extérieur du Campus de Véliz…" at bounding box center [749, 366] width 319 height 129
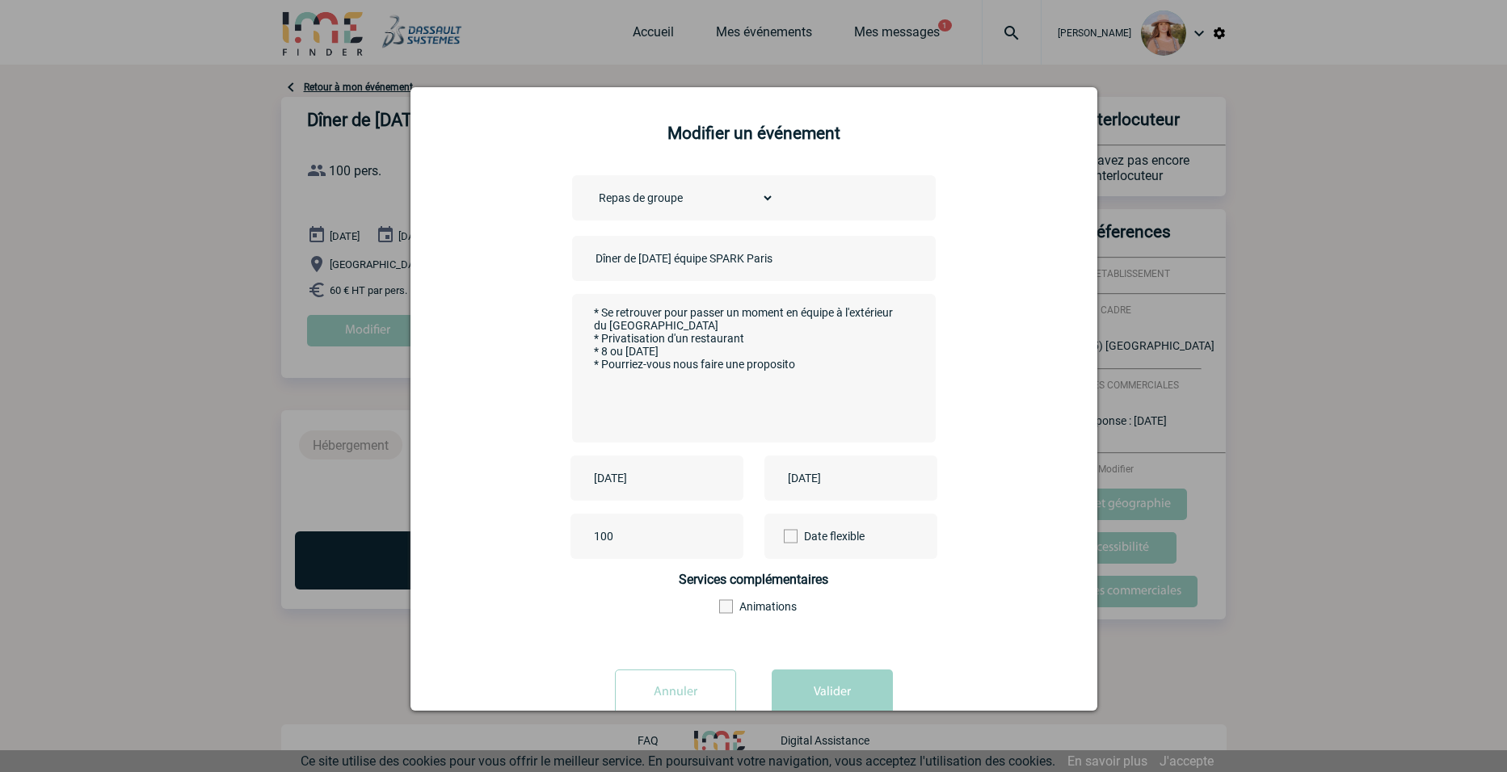
click at [828, 372] on textarea "* Se retrouver pour passer un moment en équipe à l'extérieur du Campus de Véliz…" at bounding box center [749, 366] width 319 height 129
type textarea "* Se retrouver pour passer un moment en équipe à l'extérieur du Campus de Véliz…"
drag, startPoint x: 629, startPoint y: 536, endPoint x: 577, endPoint y: 530, distance: 52.8
click at [578, 531] on div "100" at bounding box center [656, 536] width 173 height 45
type input "122"
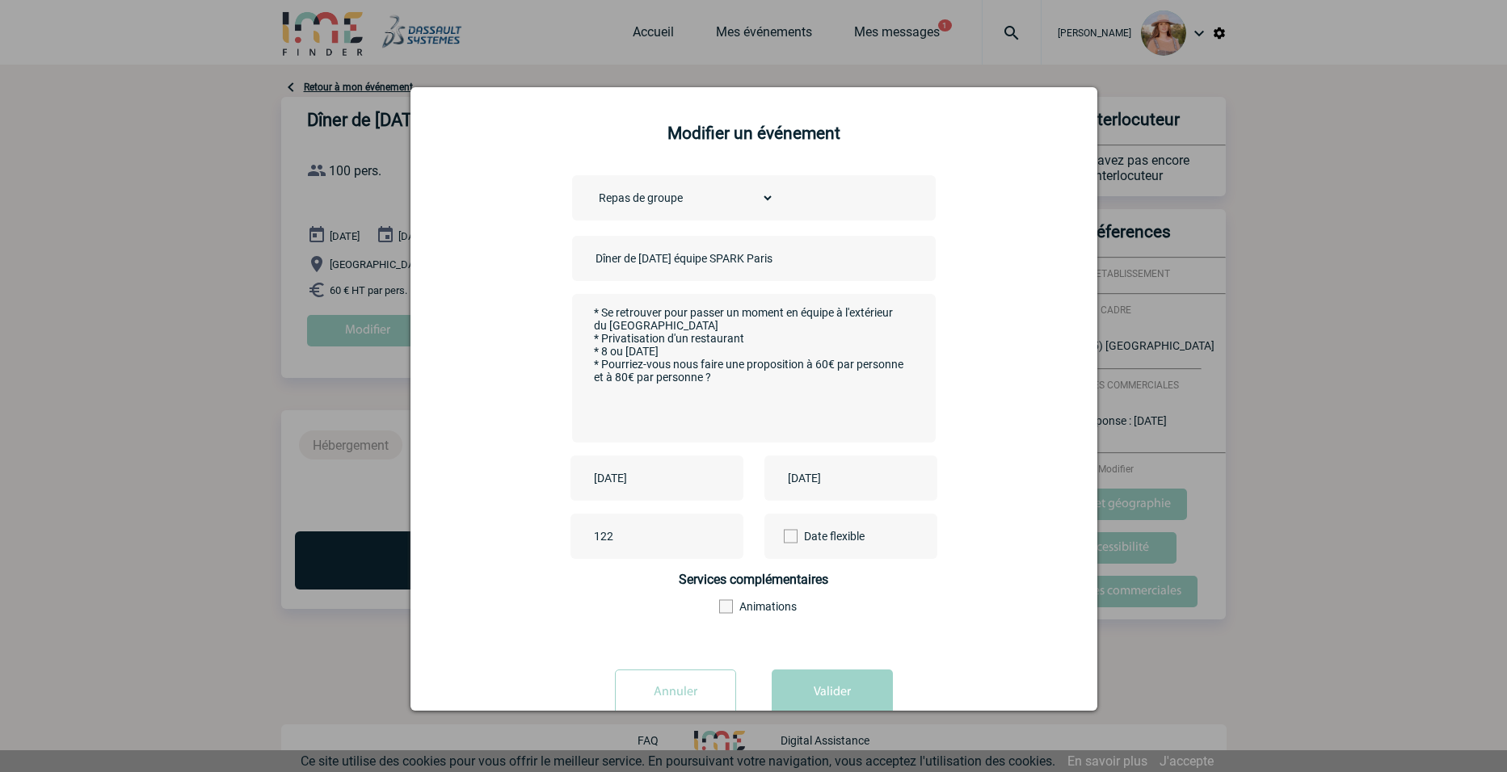
click at [776, 341] on textarea "* Se retrouver pour passer un moment en équipe à l'extérieur du Campus de Véliz…" at bounding box center [749, 366] width 319 height 129
click at [715, 326] on textarea "* Se retrouver pour passer un moment en équipe à l'extérieur du Campus de Véliz…" at bounding box center [749, 366] width 319 height 129
drag, startPoint x: 729, startPoint y: 362, endPoint x: 715, endPoint y: 334, distance: 31.4
click at [694, 324] on textarea "* Se retrouver pour passer un moment en équipe à l'extérieur du Campus de Véliz…" at bounding box center [749, 366] width 319 height 129
click at [784, 350] on textarea "* Se retrouver pour passer un moment en équipe à l'extérieur du Campus de Véliz…" at bounding box center [749, 366] width 319 height 129
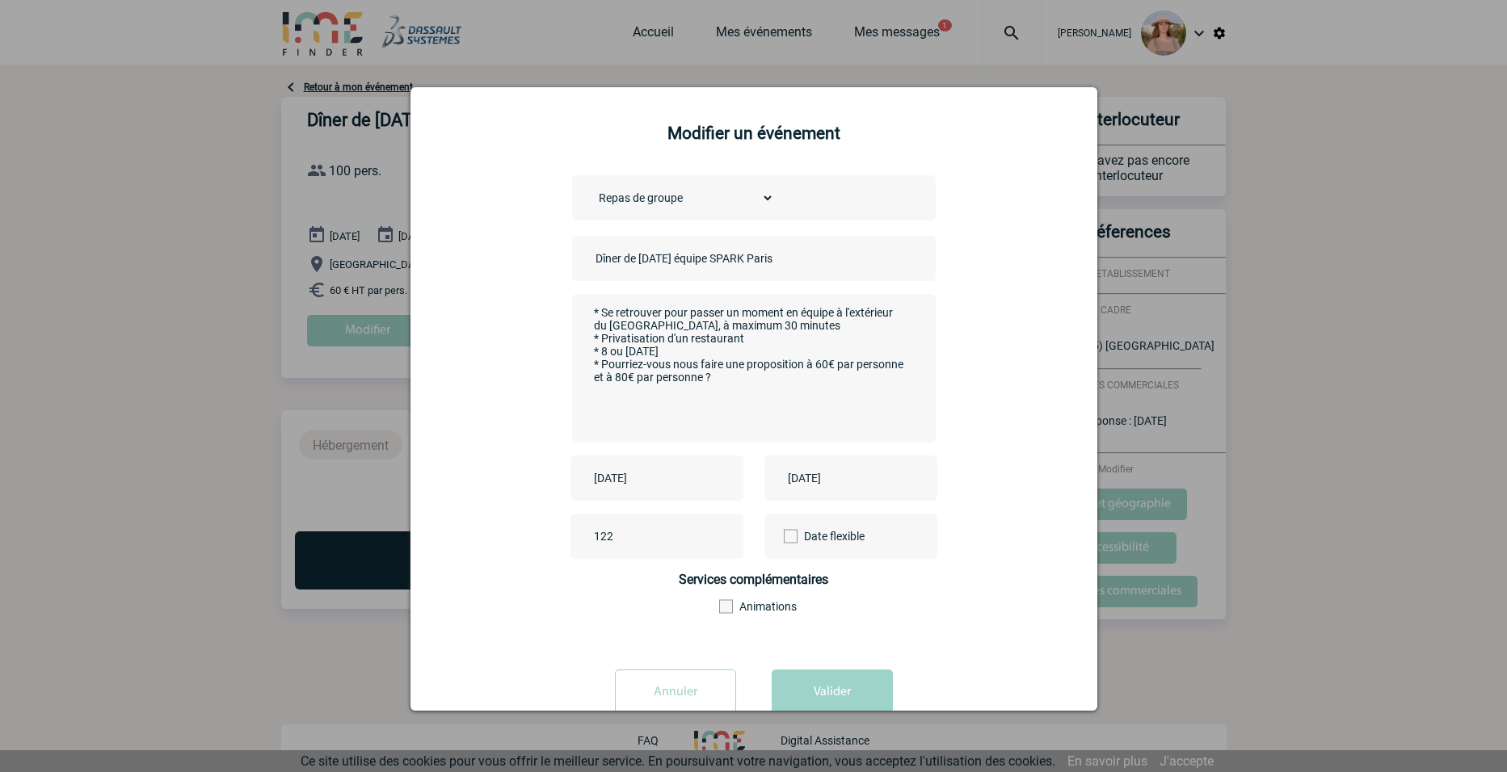
click at [826, 326] on textarea "* Se retrouver pour passer un moment en équipe à l'extérieur du Campus de Véliz…" at bounding box center [749, 366] width 319 height 129
click at [827, 327] on textarea "* Se retrouver pour passer un moment en équipe à l'extérieur du Campus de Véliz…" at bounding box center [749, 366] width 319 height 129
click at [781, 356] on textarea "* Se retrouver pour passer un moment en équipe à l'extérieur du Campus de Véliz…" at bounding box center [749, 366] width 319 height 129
click at [734, 325] on textarea "* Se retrouver pour passer un moment en équipe à l'extérieur du Campus de Véliz…" at bounding box center [749, 366] width 319 height 129
drag, startPoint x: 713, startPoint y: 381, endPoint x: 683, endPoint y: 339, distance: 50.9
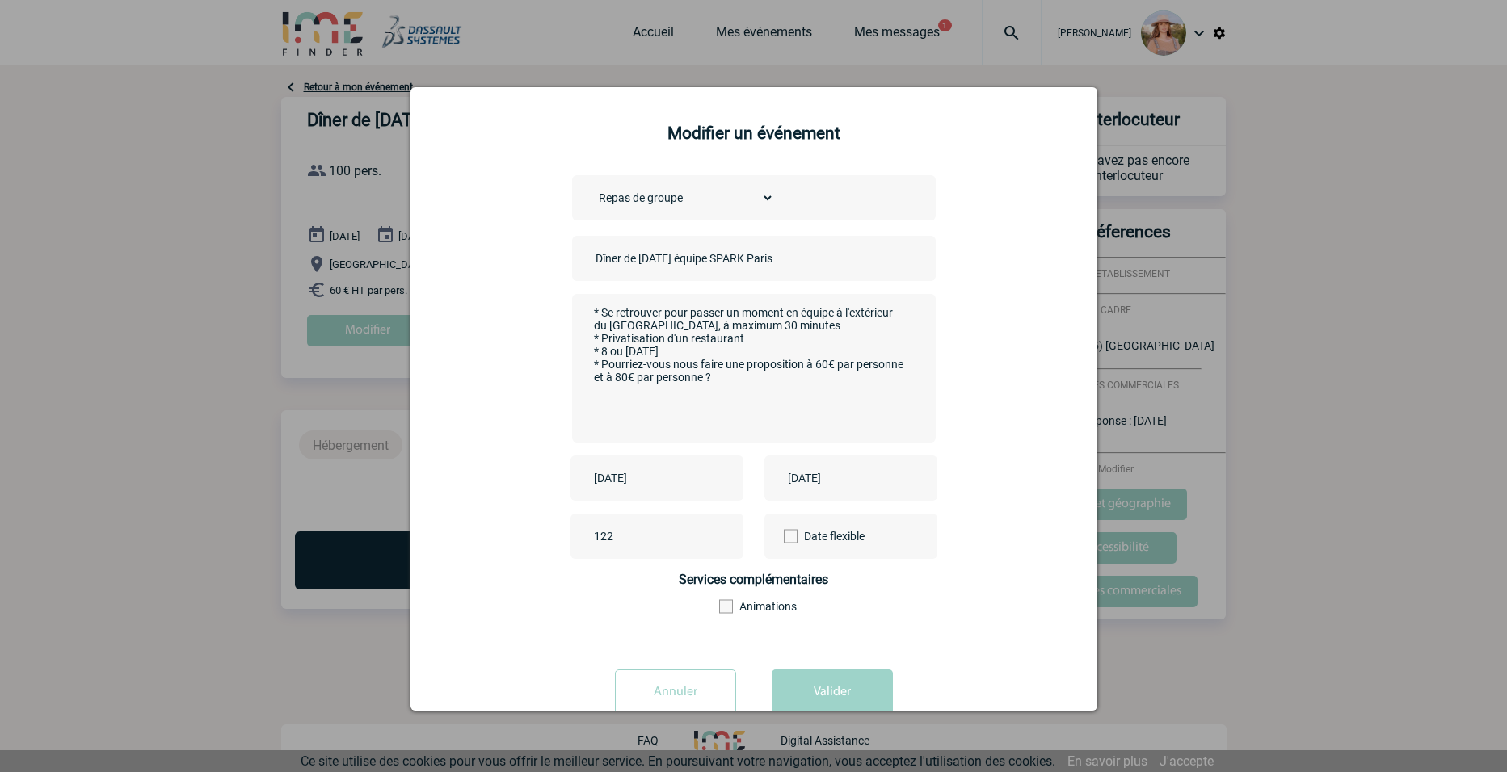
click at [683, 339] on textarea "* Se retrouver pour passer un moment en équipe à l'extérieur du Campus de Véliz…" at bounding box center [749, 366] width 319 height 129
type textarea "* Se retrouver pour passer un moment en équipe à l'extérieur du Campus de Véliz…"
click at [938, 383] on div "Choisissez un type d'évènement Séminaire avec nuitée Séminaire sans nuitée Repa…" at bounding box center [754, 414] width 646 height 478
click at [804, 371] on textarea "* Se retrouver pour passer un moment en équipe à l'extérieur du Campus de Véliz…" at bounding box center [749, 366] width 319 height 129
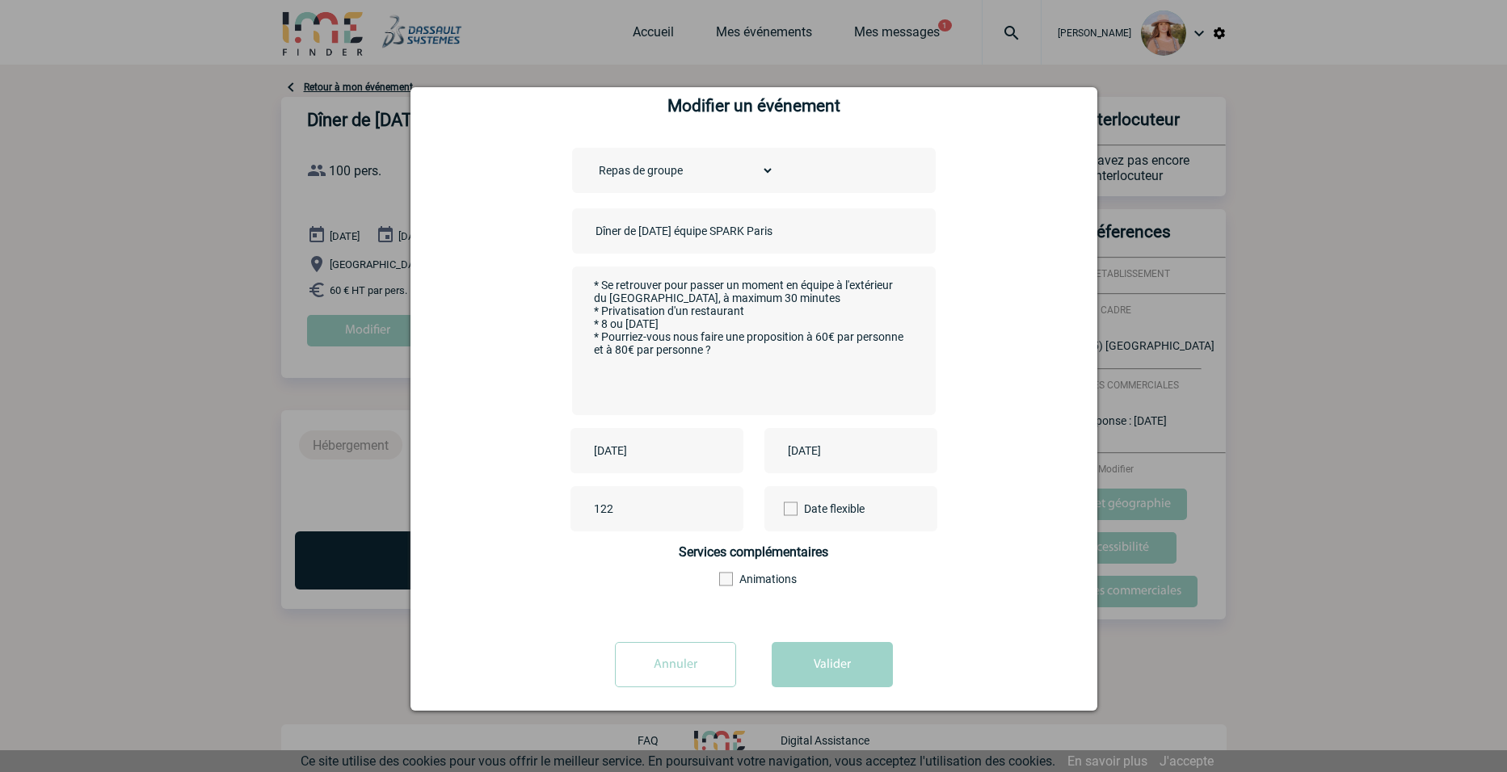
scroll to position [42, 0]
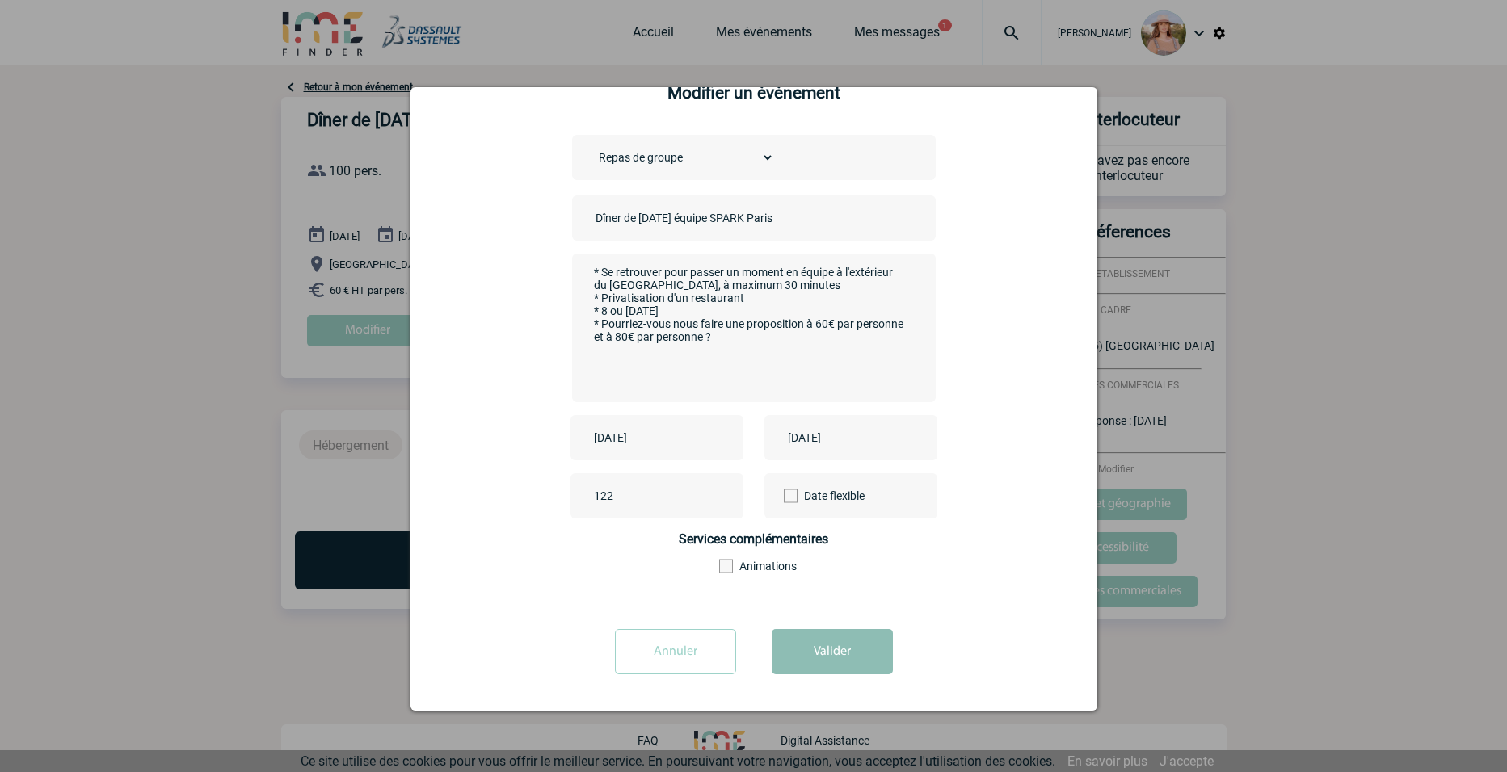
click at [834, 651] on button "Valider" at bounding box center [832, 651] width 121 height 45
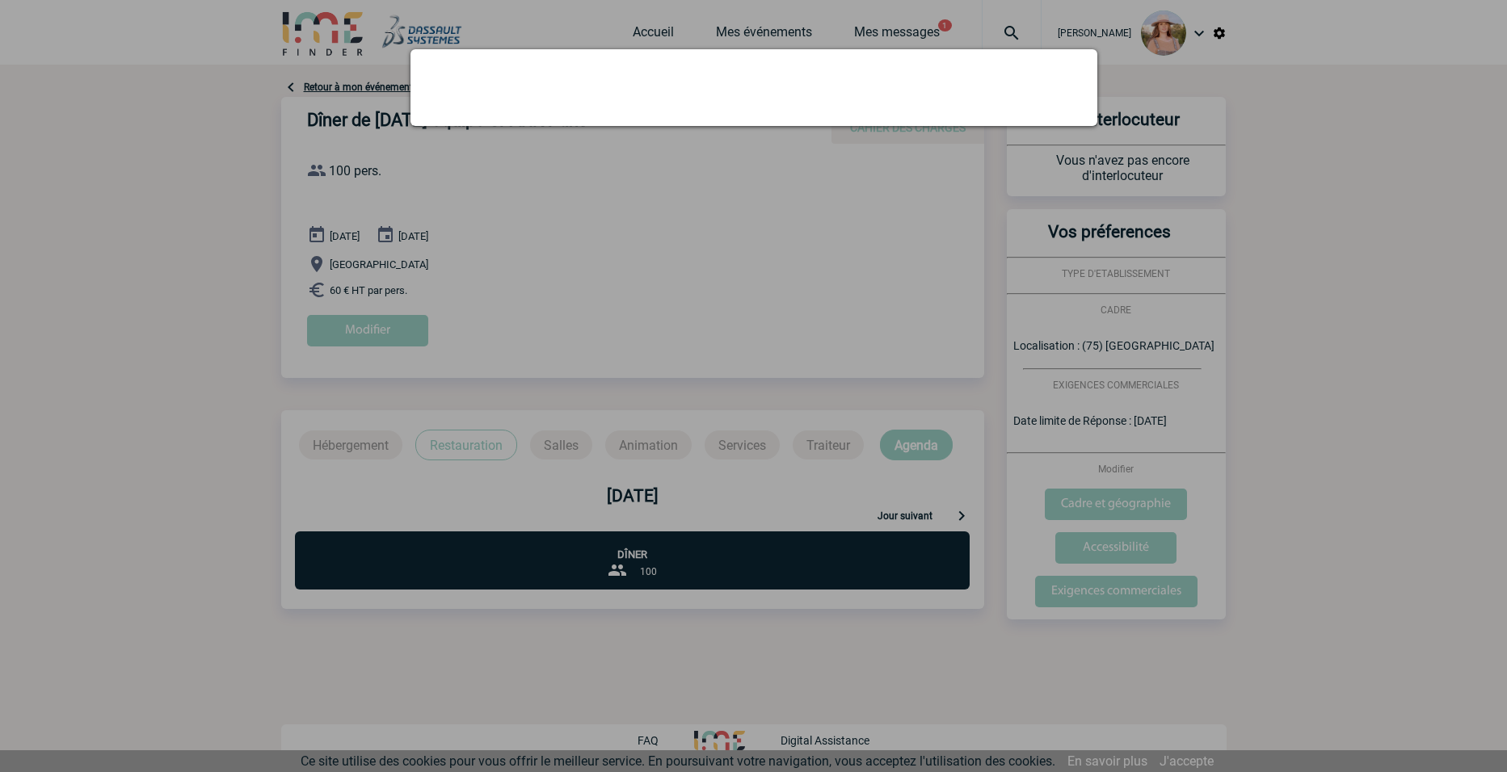
scroll to position [0, 0]
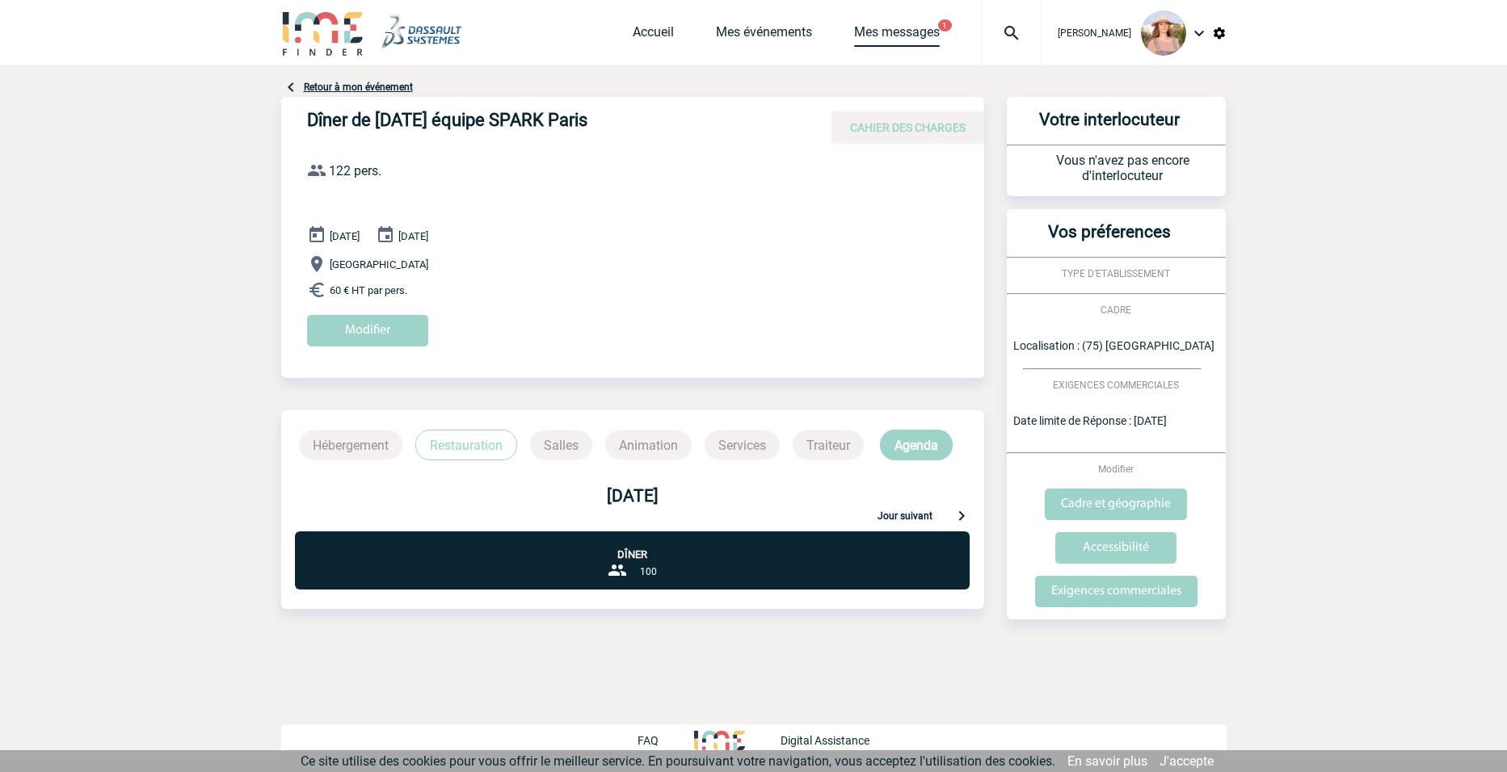
click at [914, 34] on link "Mes messages" at bounding box center [897, 35] width 86 height 23
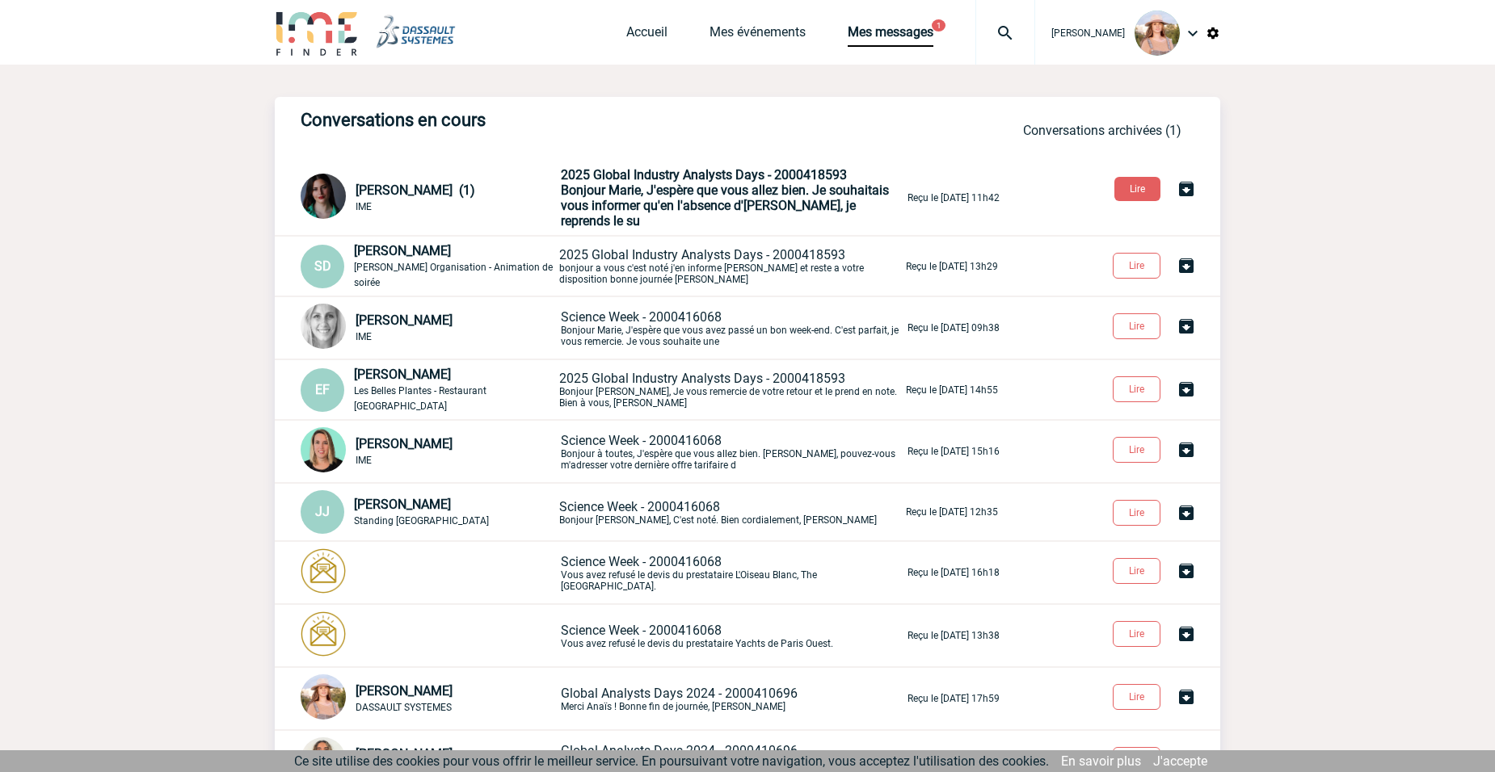
click at [677, 200] on span "Bonjour Marie, J'espère que vous allez bien. Je souhaitais vous informer qu'en …" at bounding box center [725, 206] width 328 height 46
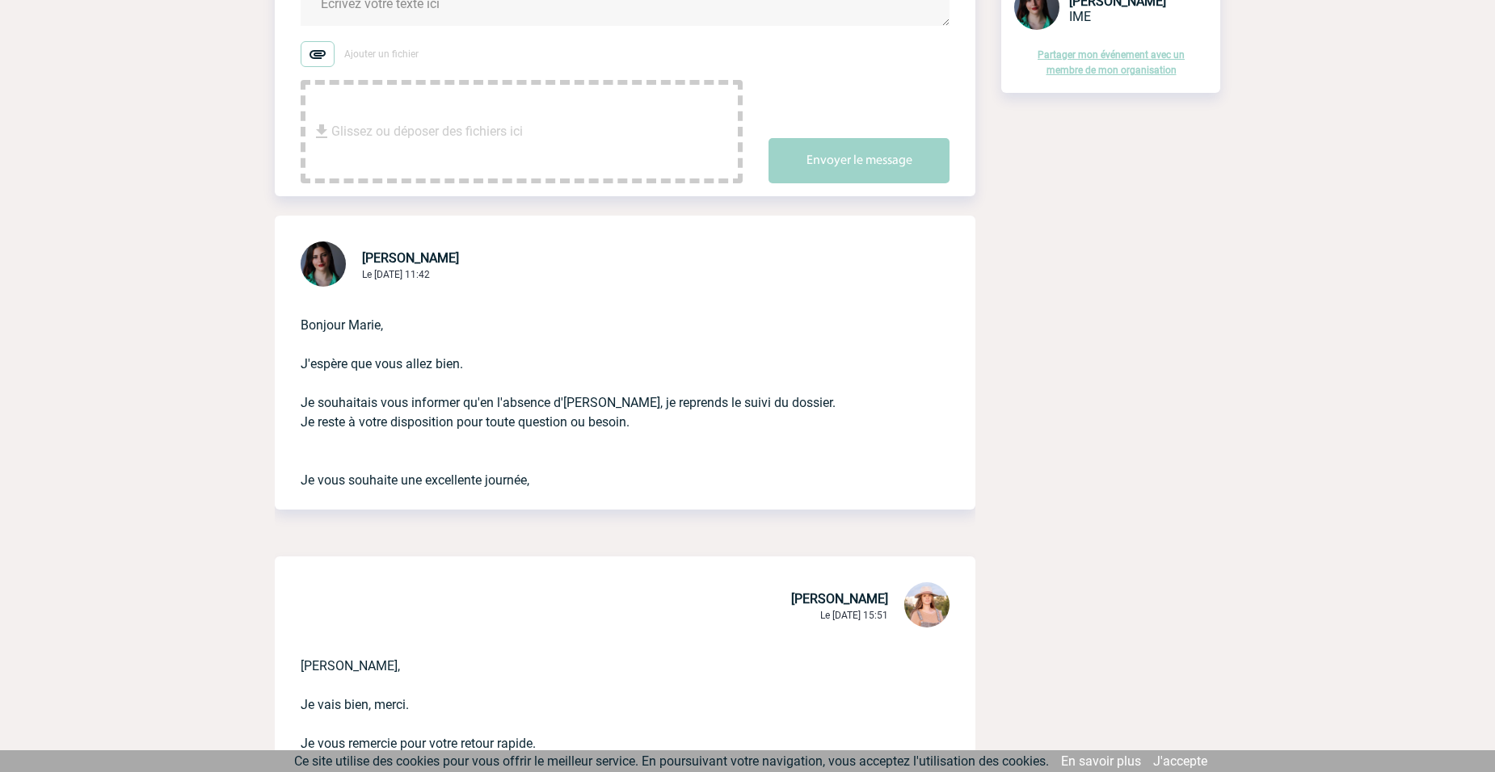
scroll to position [404, 0]
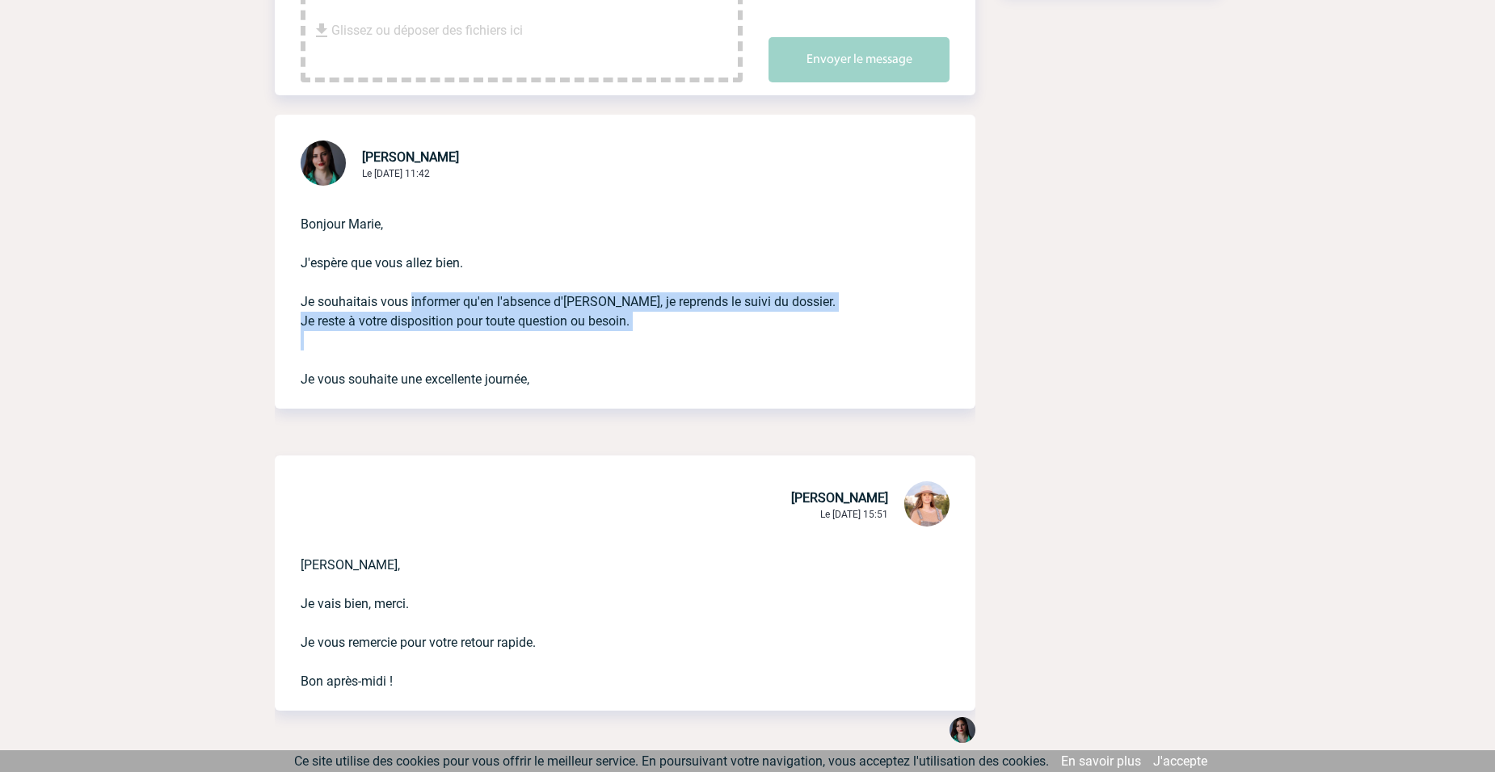
drag, startPoint x: 408, startPoint y: 297, endPoint x: 635, endPoint y: 365, distance: 237.0
click at [635, 365] on p "Bonjour Marie, J'espère que vous allez bien. Je souhaitais vous informer qu'en …" at bounding box center [603, 289] width 604 height 200
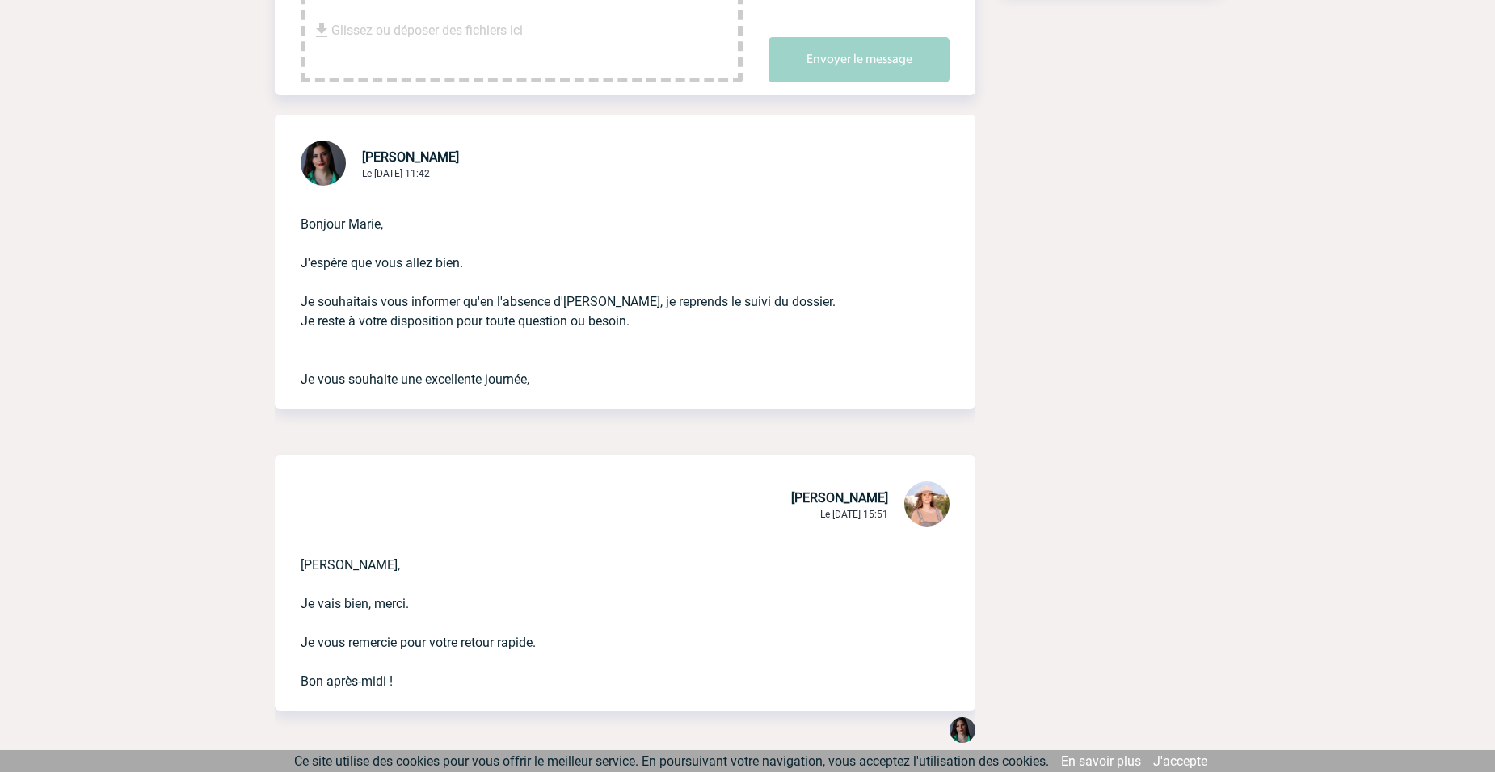
drag, startPoint x: 635, startPoint y: 365, endPoint x: 1230, endPoint y: 469, distance: 603.6
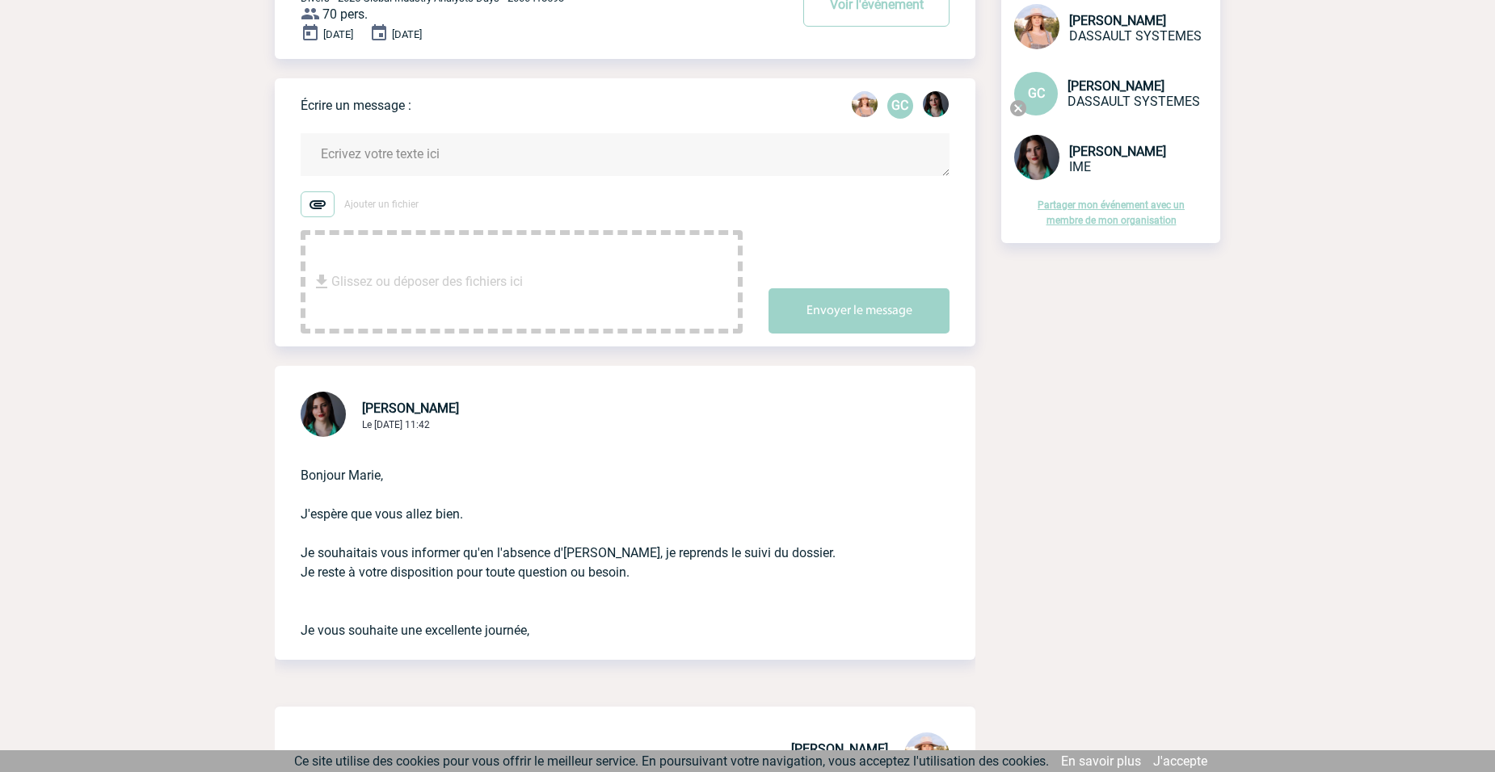
scroll to position [0, 0]
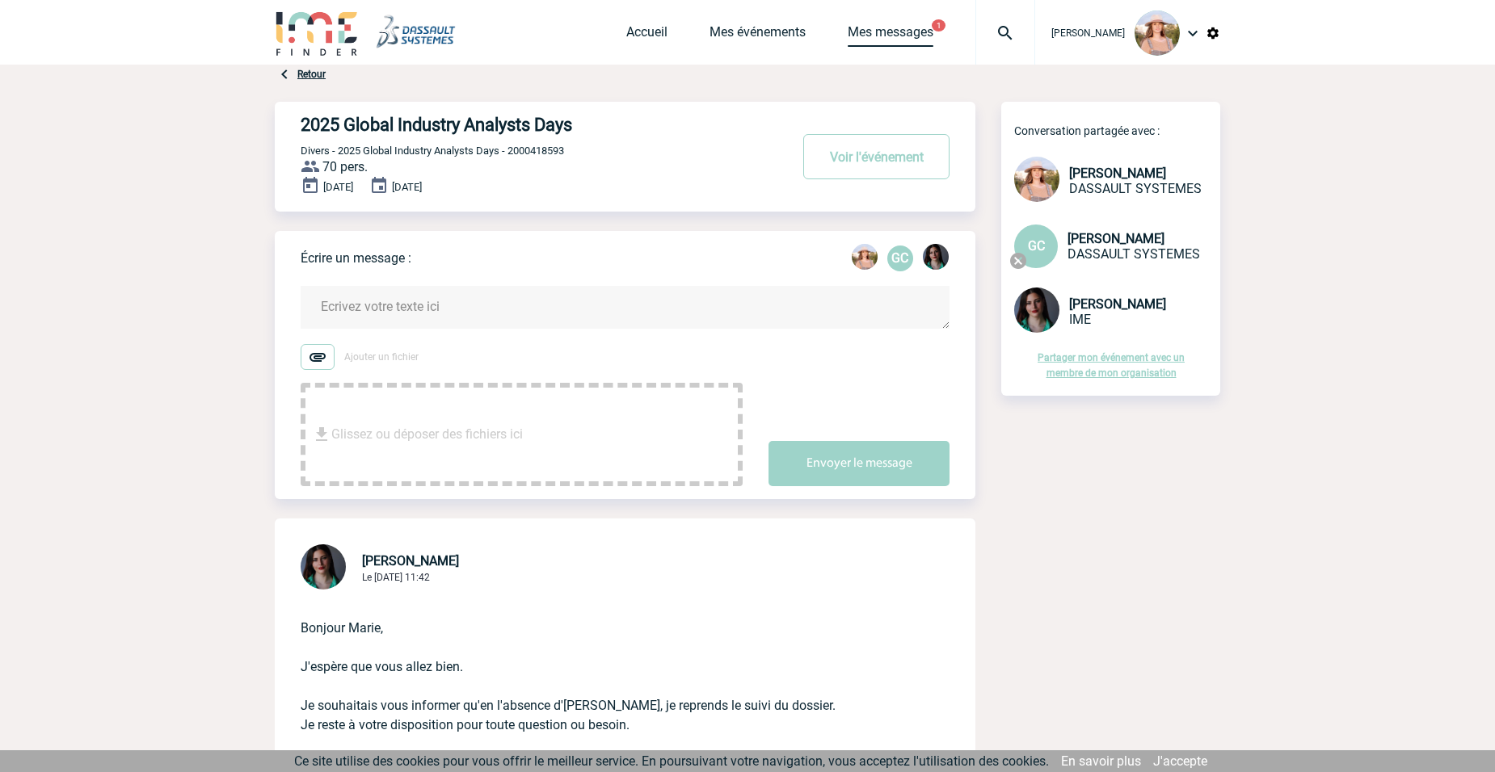
click at [898, 32] on link "Mes messages" at bounding box center [891, 35] width 86 height 23
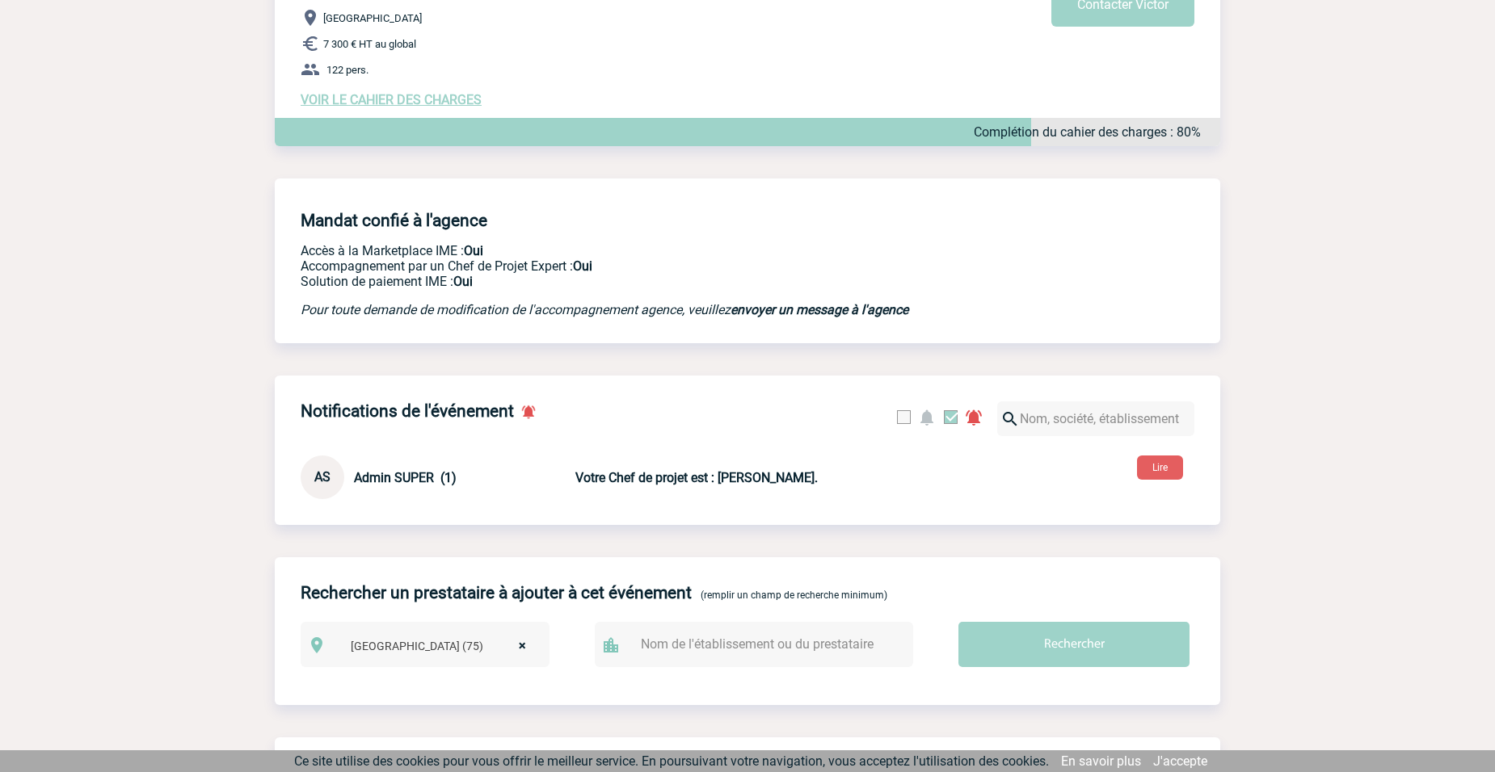
scroll to position [242, 0]
click at [1169, 462] on button "Lire" at bounding box center [1160, 467] width 46 height 24
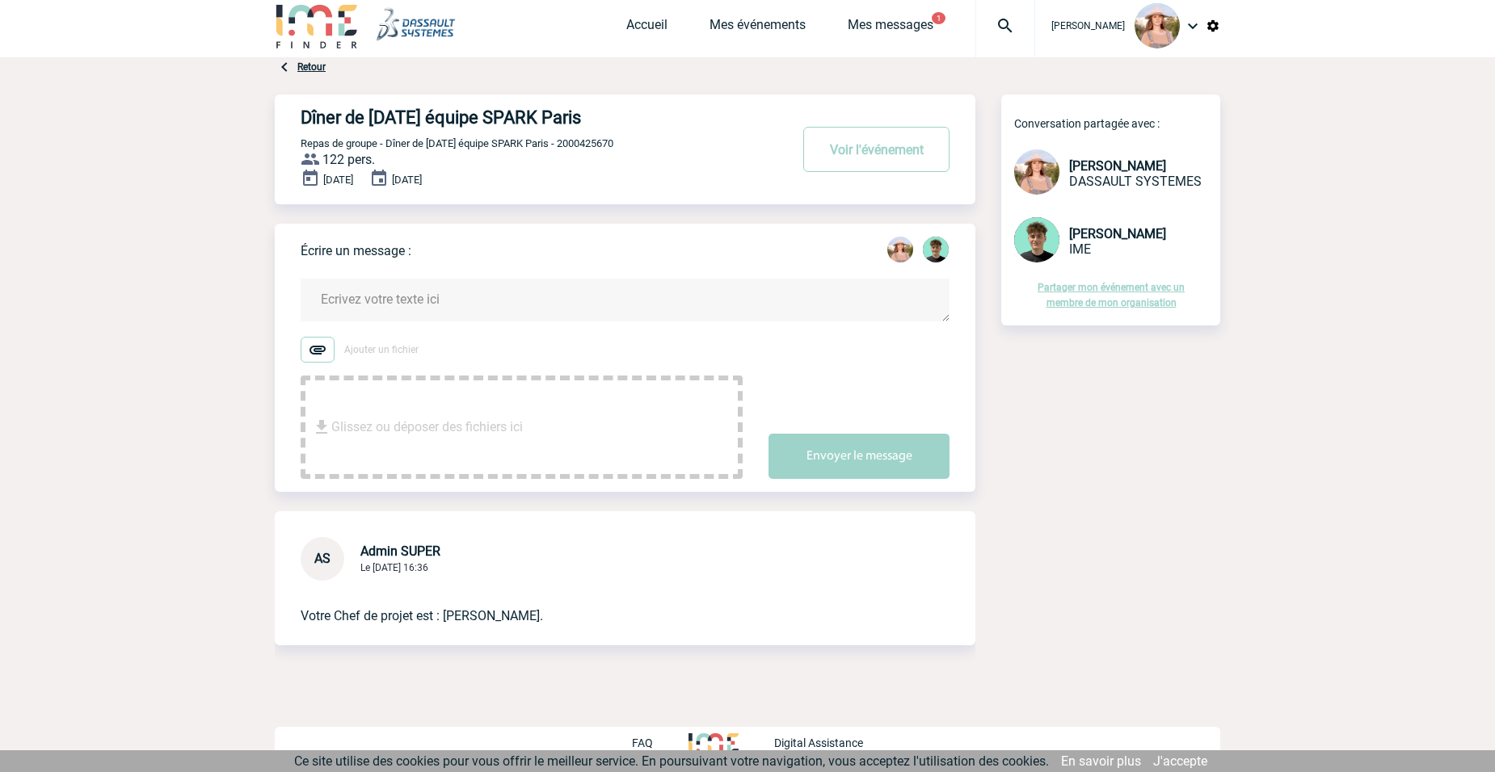
scroll to position [11, 0]
